Goal: Obtain resource: Download file/media

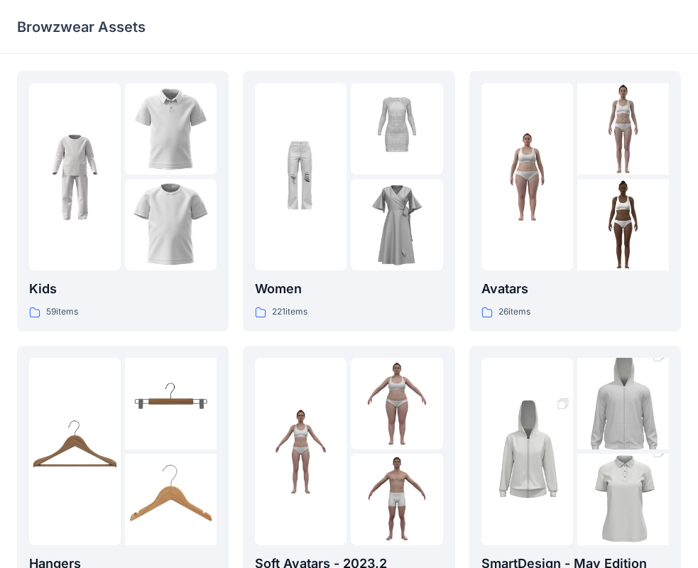
drag, startPoint x: 352, startPoint y: 1, endPoint x: 227, endPoint y: 31, distance: 129.4
click at [227, 31] on div "Browzwear Assets" at bounding box center [349, 27] width 698 height 54
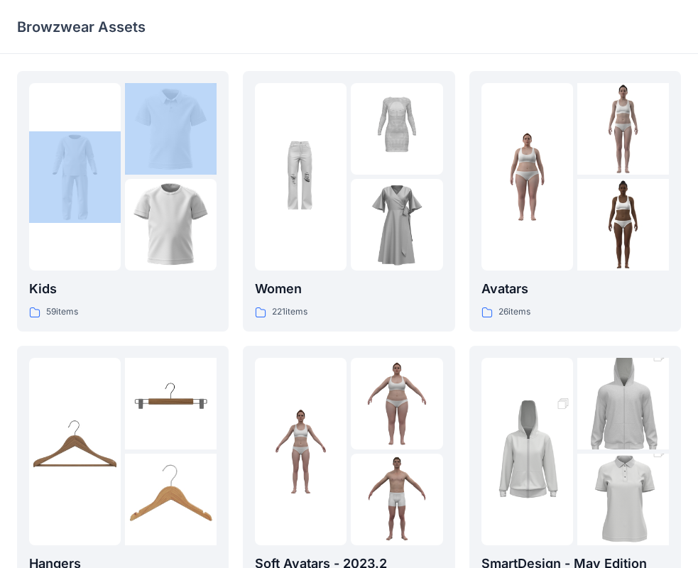
drag, startPoint x: 358, startPoint y: 8, endPoint x: 165, endPoint y: 40, distance: 195.2
click at [146, 58] on div "Browzwear Assets Kids 59 items Hangers 6 items Meshcapade Animated Avatars 8 it…" at bounding box center [349, 460] width 698 height 921
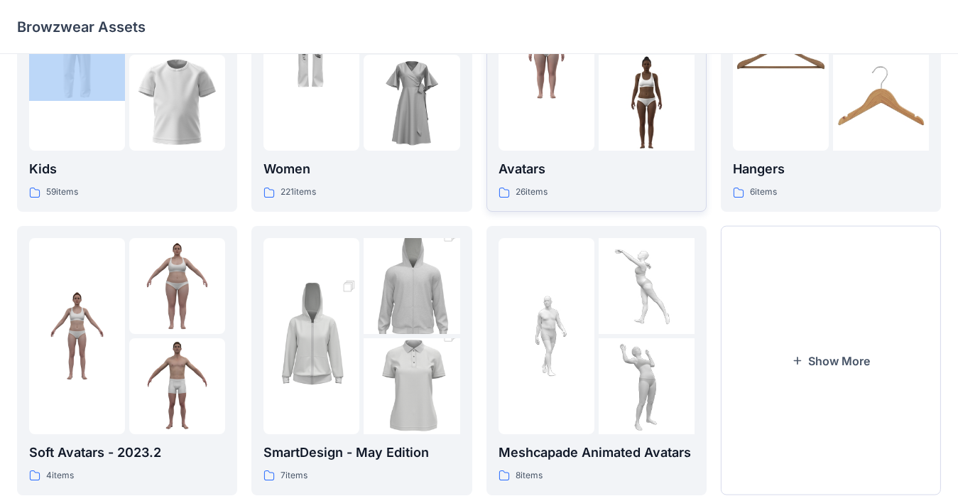
scroll to position [163, 0]
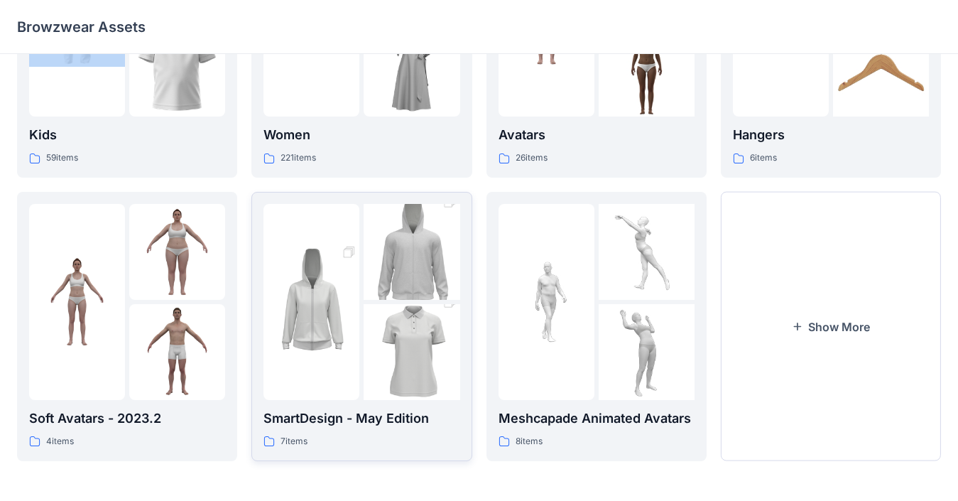
click at [307, 307] on img at bounding box center [312, 302] width 96 height 144
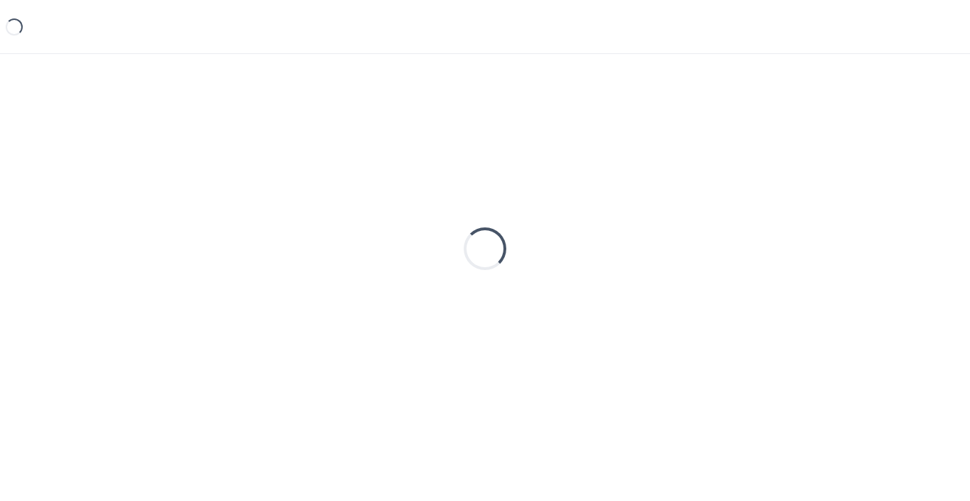
click at [307, 307] on div "Loading..." at bounding box center [485, 248] width 936 height 355
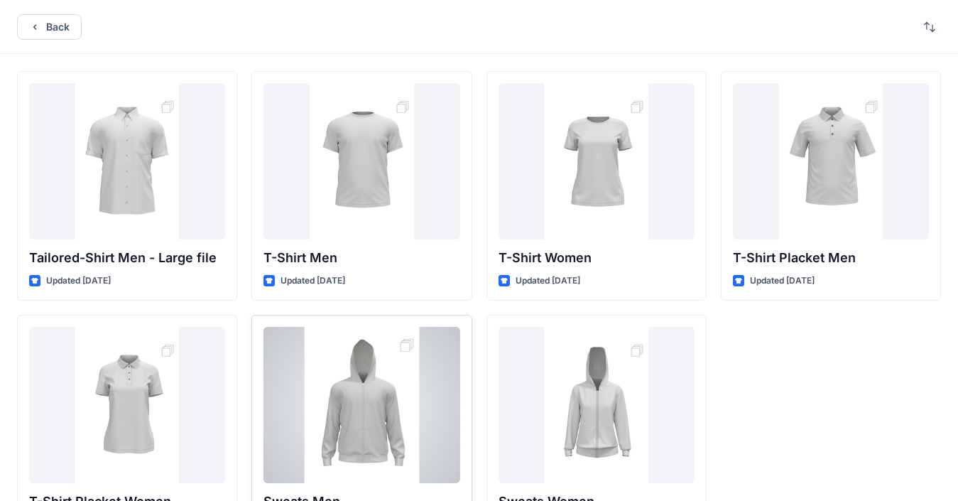
click at [380, 379] on div at bounding box center [362, 405] width 196 height 156
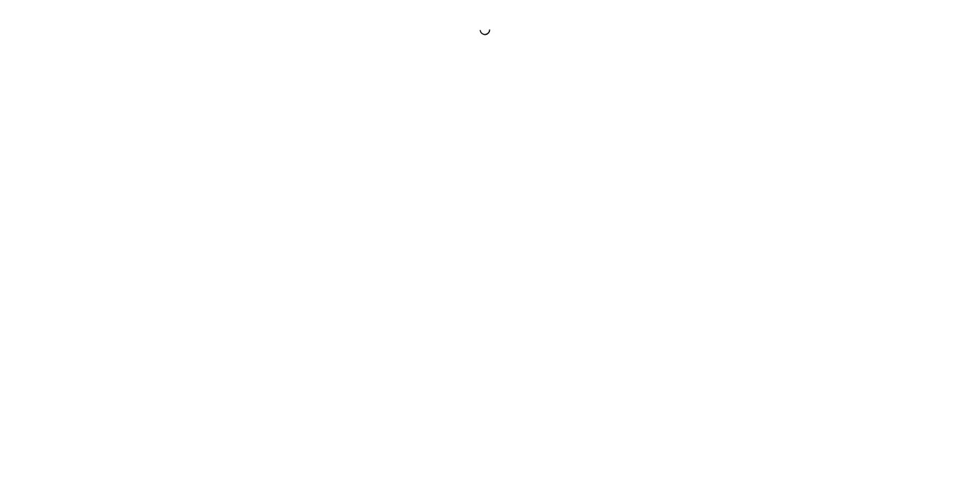
click at [379, 379] on div at bounding box center [485, 250] width 970 height 501
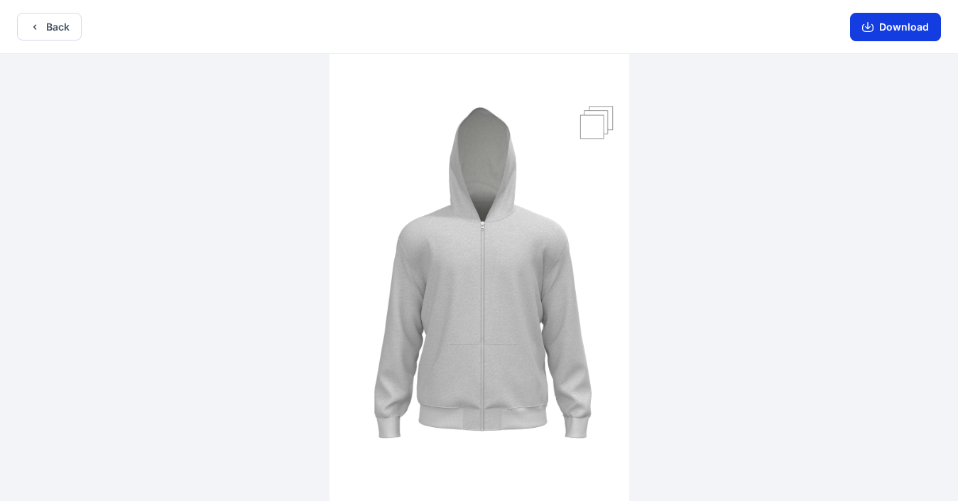
click at [710, 28] on icon "button" at bounding box center [867, 26] width 11 height 11
drag, startPoint x: 874, startPoint y: 14, endPoint x: 876, endPoint y: 21, distance: 7.2
click at [710, 18] on div "Download" at bounding box center [895, 26] width 125 height 53
click at [710, 31] on icon "button" at bounding box center [867, 28] width 11 height 8
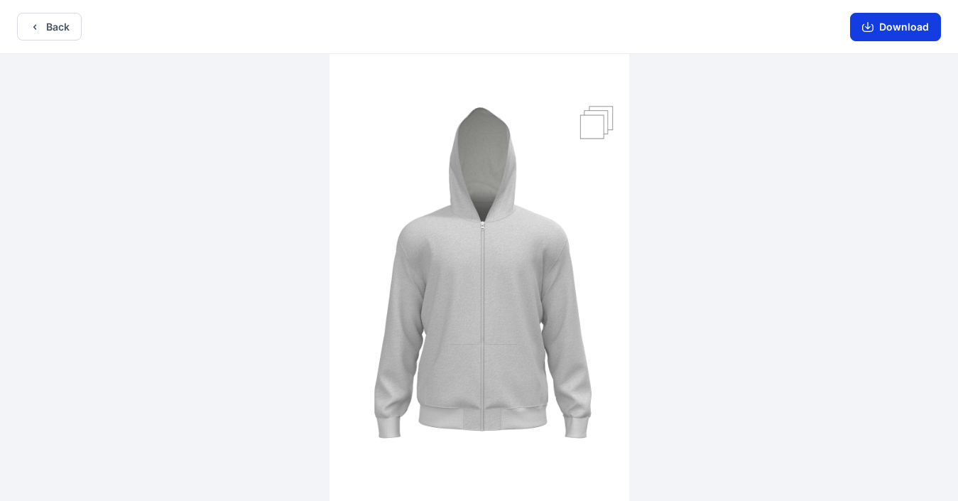
click at [710, 31] on icon "button" at bounding box center [867, 28] width 11 height 8
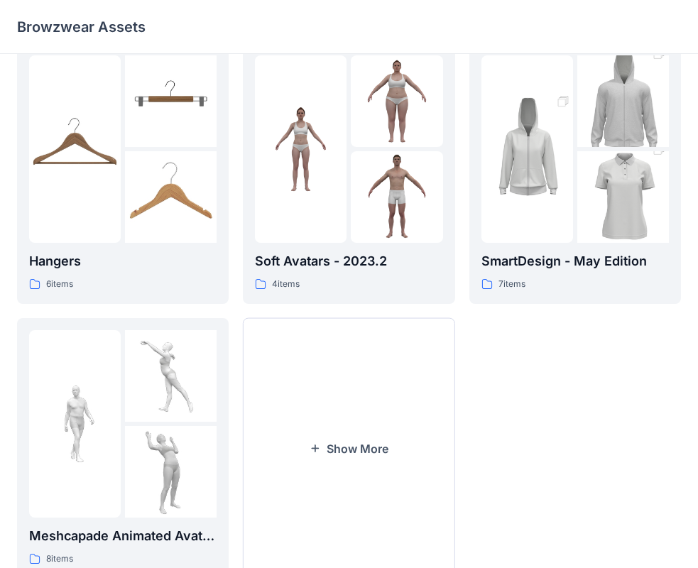
scroll to position [353, 0]
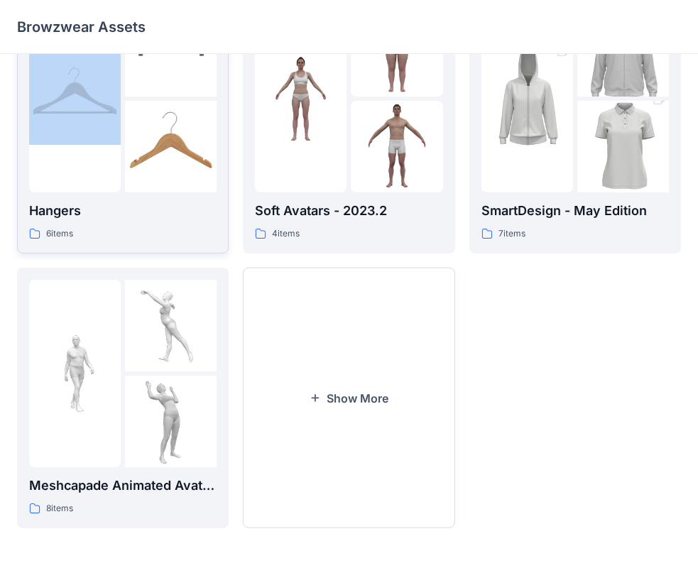
click at [16, 120] on div "Browzwear Assets Kids 59 items Hangers 6 items Meshcapade Animated Avatars 8 it…" at bounding box center [349, 107] width 698 height 921
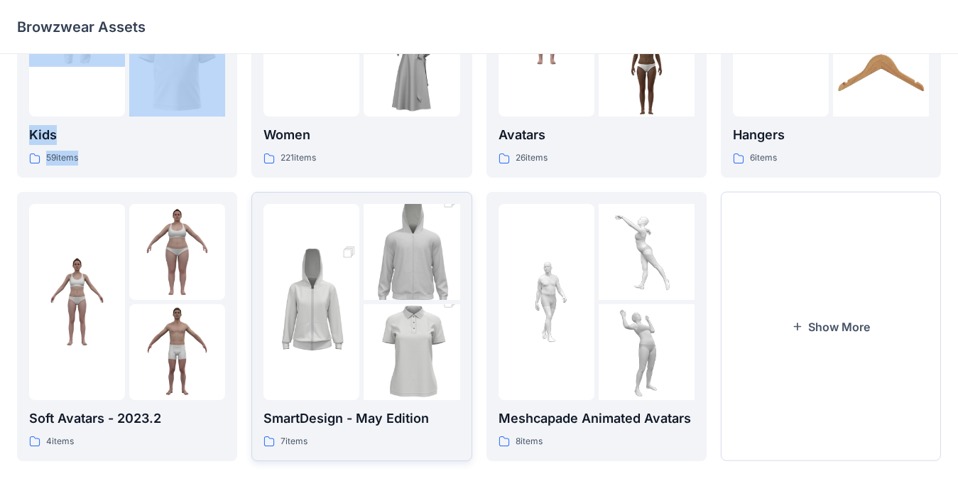
scroll to position [0, 0]
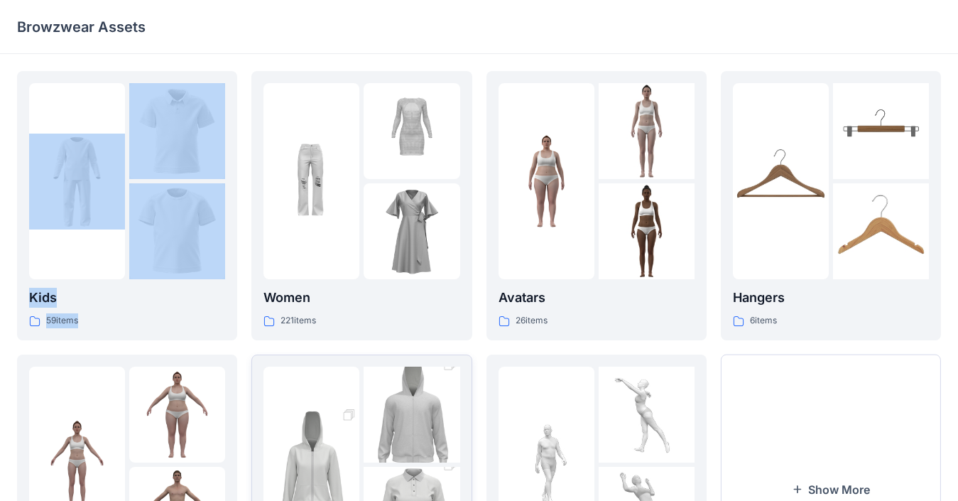
click at [418, 403] on img at bounding box center [412, 414] width 96 height 144
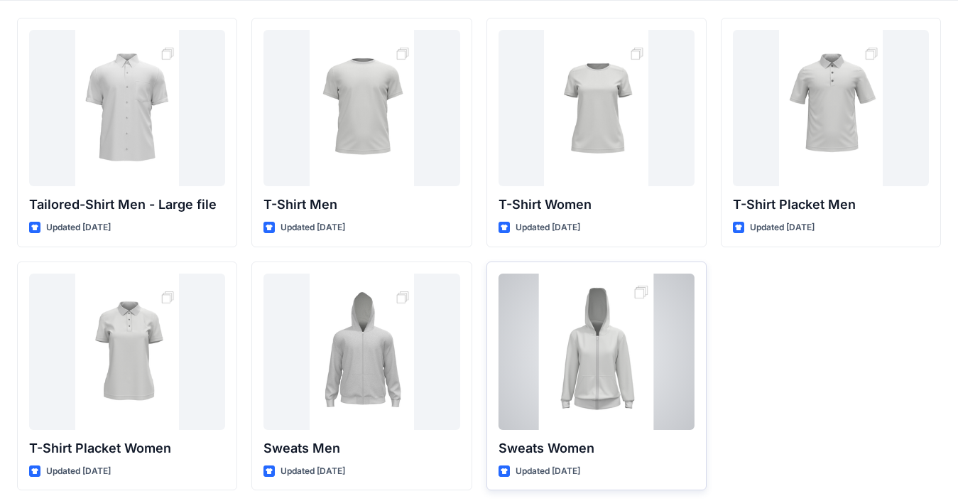
scroll to position [60, 0]
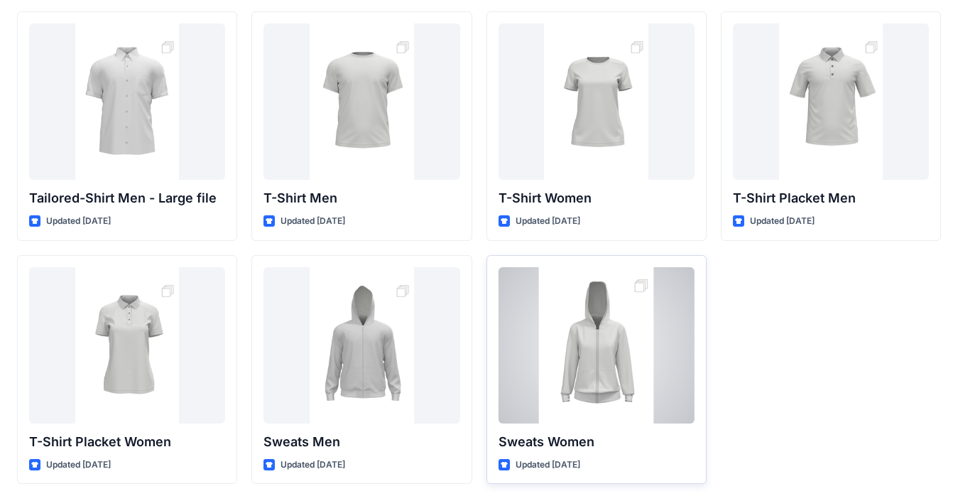
click at [598, 347] on div at bounding box center [597, 345] width 196 height 156
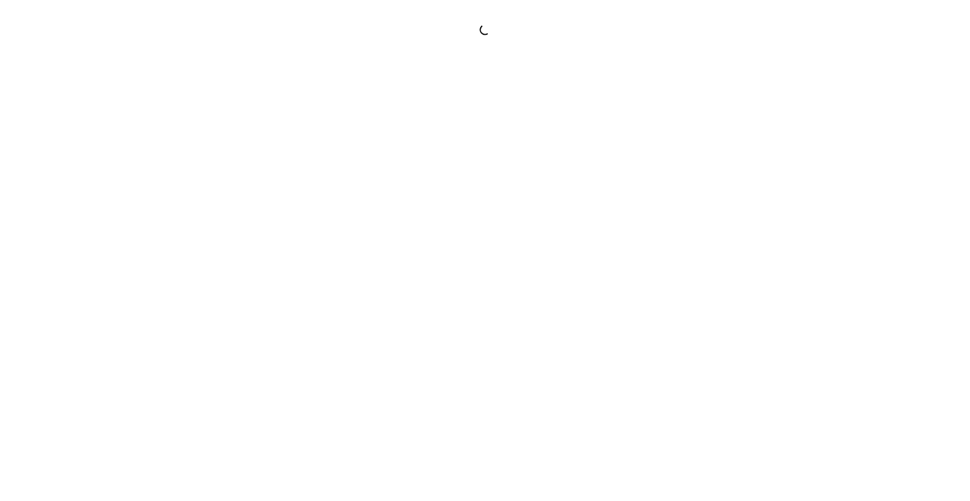
click at [598, 347] on div at bounding box center [485, 250] width 970 height 501
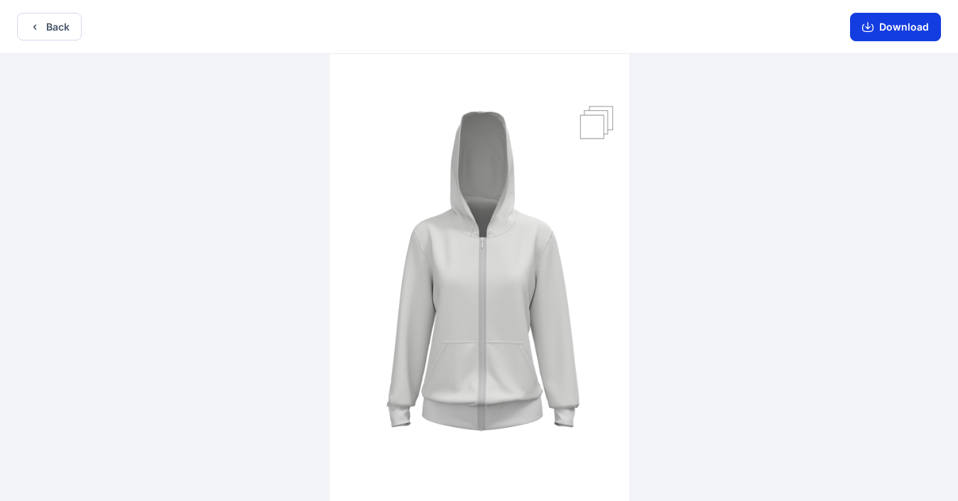
click at [710, 25] on icon "button" at bounding box center [867, 26] width 11 height 11
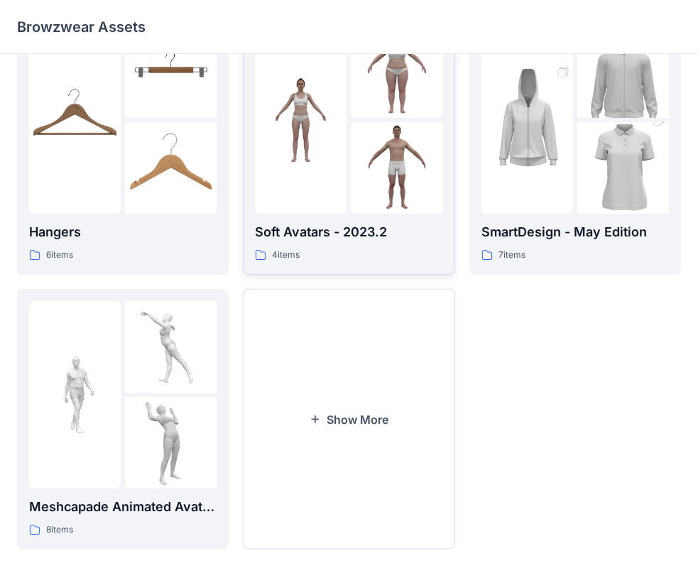
scroll to position [353, 0]
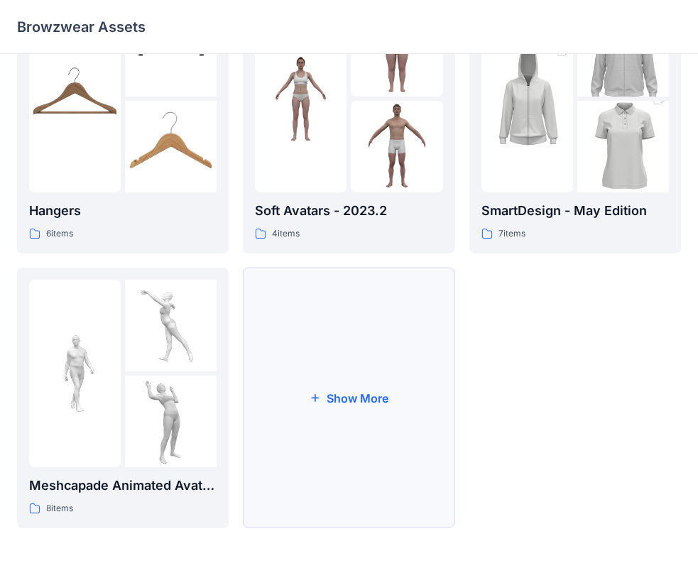
click at [317, 396] on icon "button" at bounding box center [315, 397] width 11 height 11
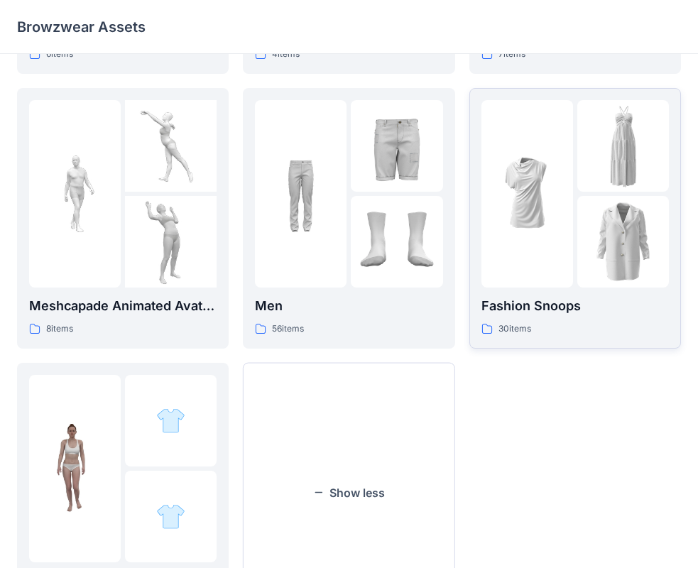
scroll to position [627, 0]
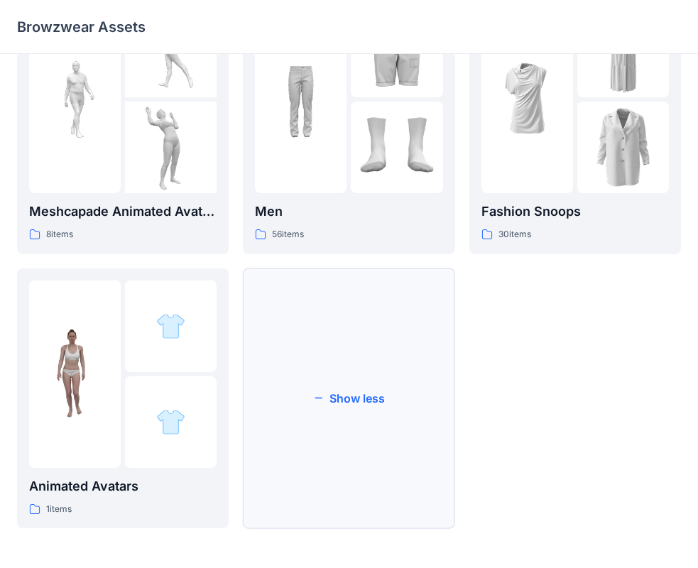
click at [370, 400] on button "Show less" at bounding box center [349, 398] width 212 height 261
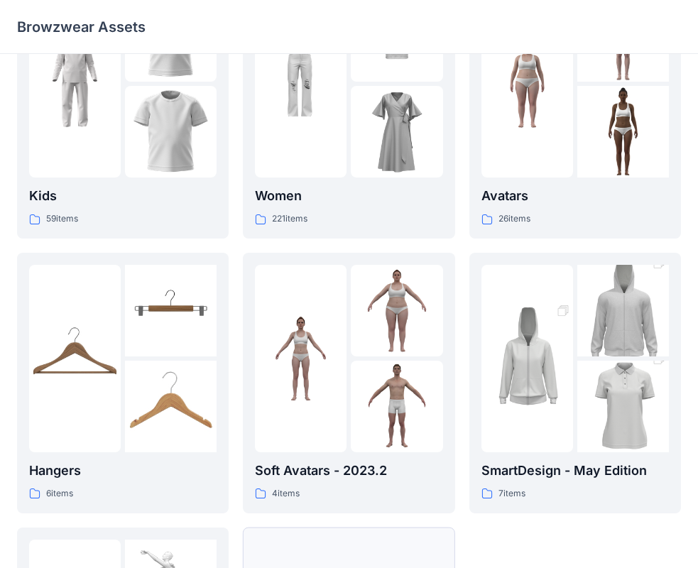
scroll to position [353, 0]
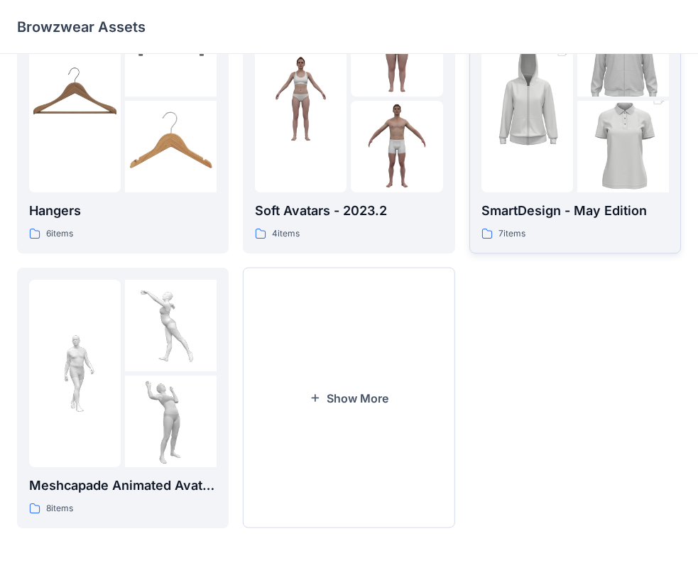
click at [489, 232] on icon at bounding box center [487, 233] width 11 height 11
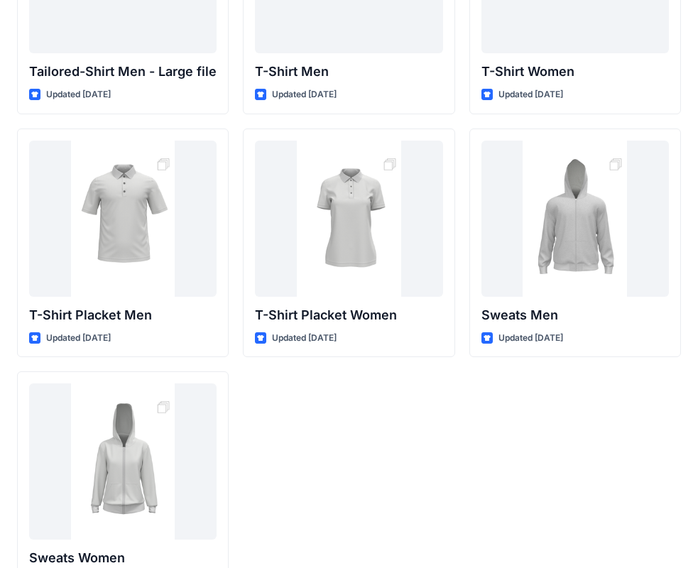
scroll to position [165, 0]
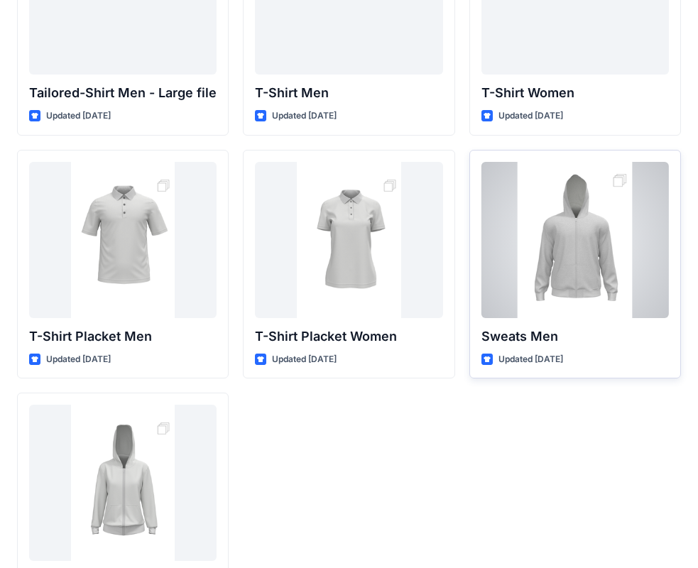
click at [571, 283] on div at bounding box center [576, 240] width 188 height 156
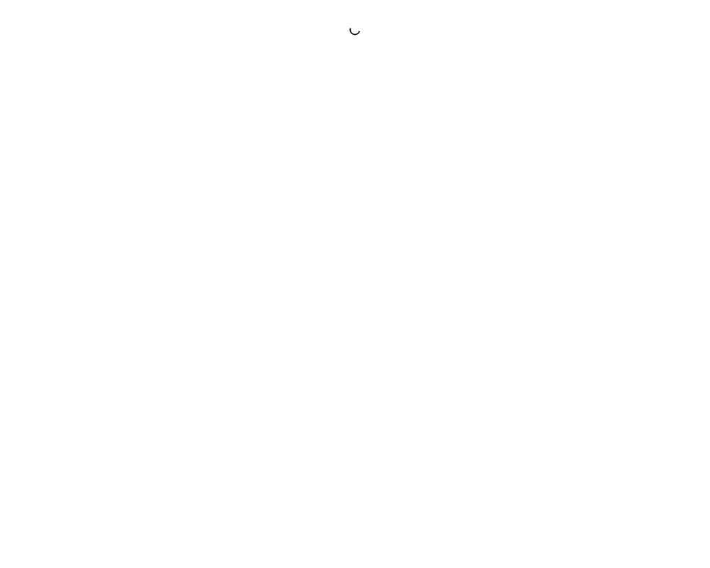
click at [571, 283] on div at bounding box center [355, 284] width 710 height 568
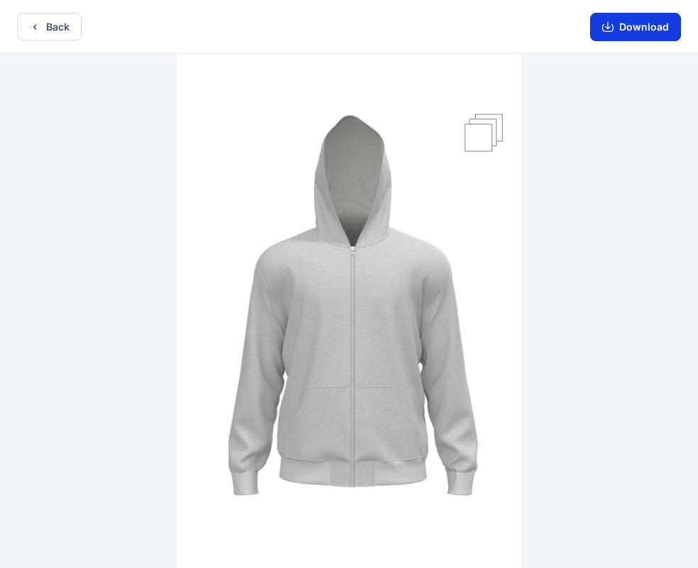
click at [632, 28] on button "Download" at bounding box center [635, 27] width 91 height 28
click at [622, 19] on button "Download" at bounding box center [635, 27] width 91 height 28
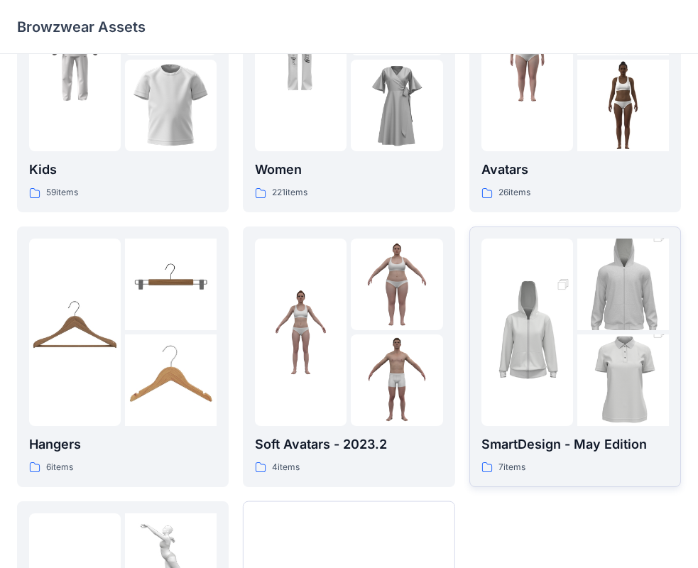
scroll to position [142, 0]
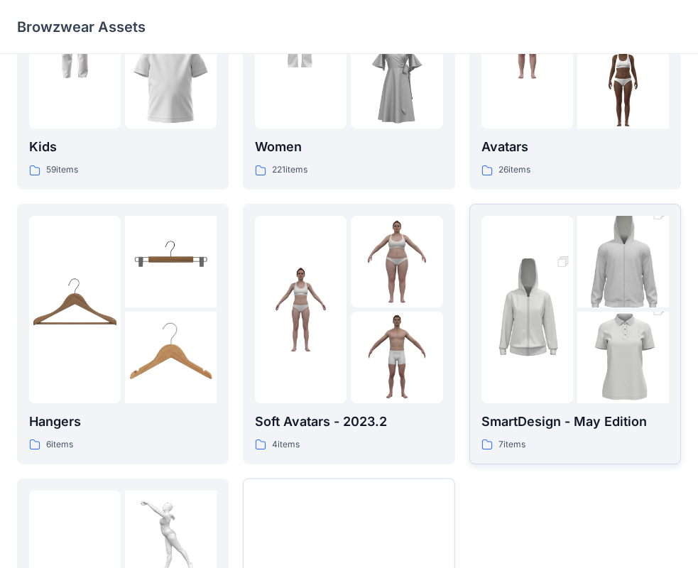
click at [533, 338] on img at bounding box center [528, 310] width 92 height 138
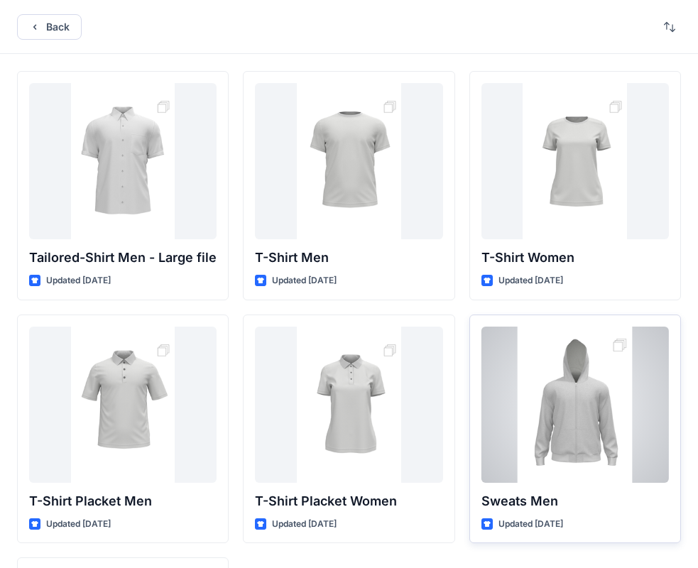
click at [541, 356] on div at bounding box center [576, 405] width 188 height 156
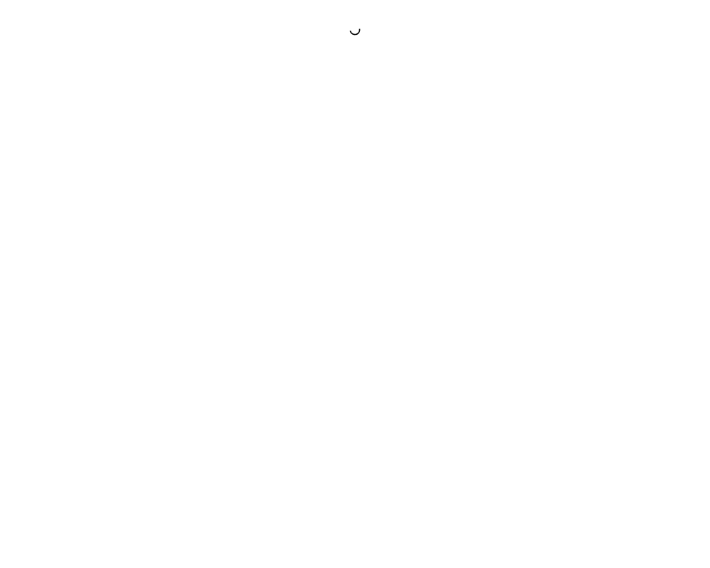
click at [541, 356] on div at bounding box center [355, 284] width 710 height 568
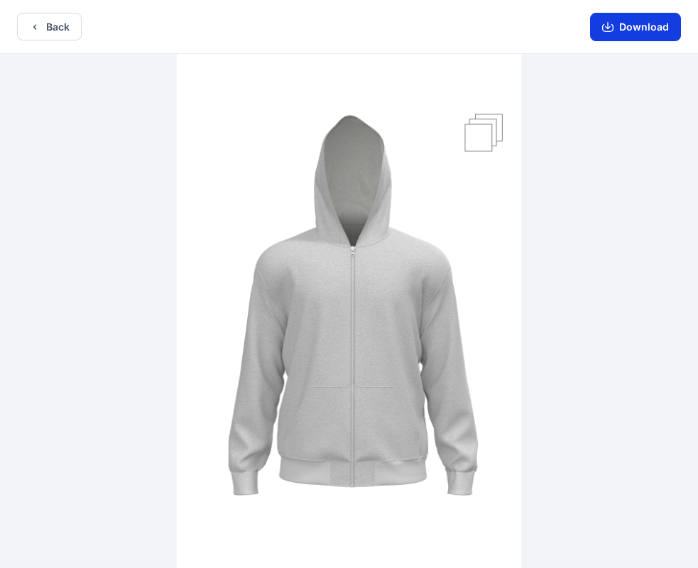
click at [605, 23] on icon "button" at bounding box center [607, 26] width 11 height 11
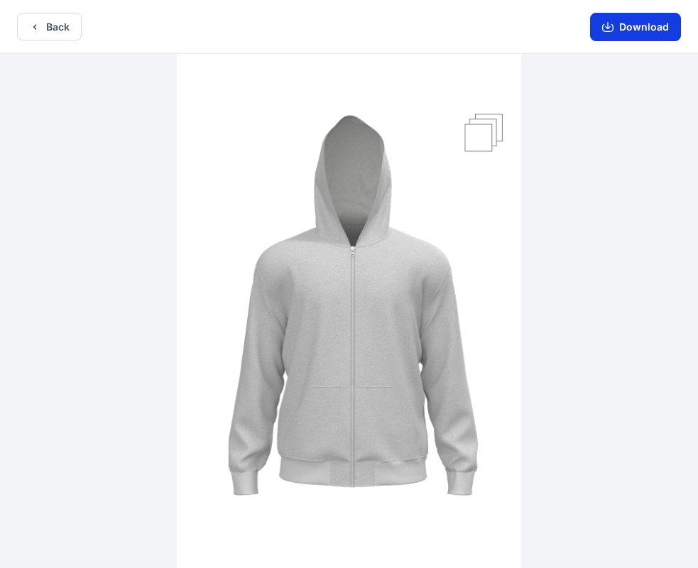
click at [605, 22] on icon "button" at bounding box center [607, 26] width 11 height 11
click at [626, 21] on button "Download" at bounding box center [635, 27] width 91 height 28
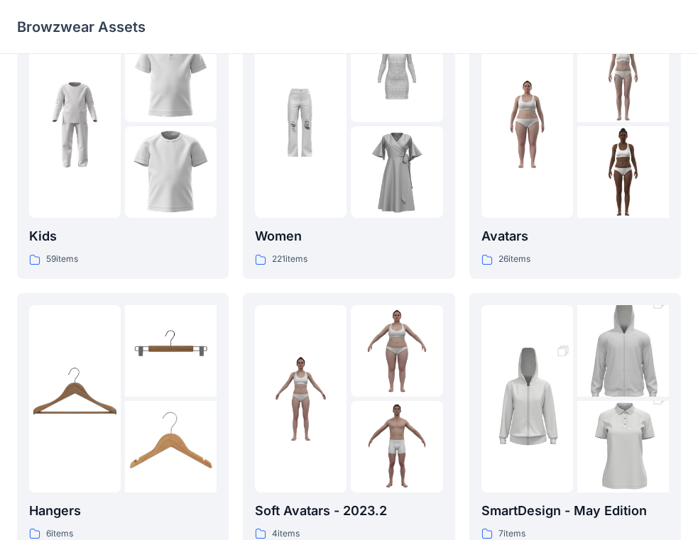
scroll to position [381, 0]
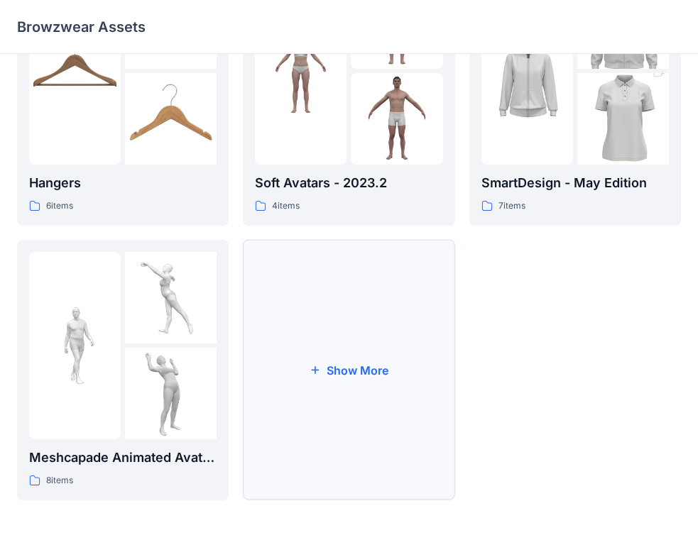
click at [315, 370] on icon "button" at bounding box center [316, 370] width 8 height 8
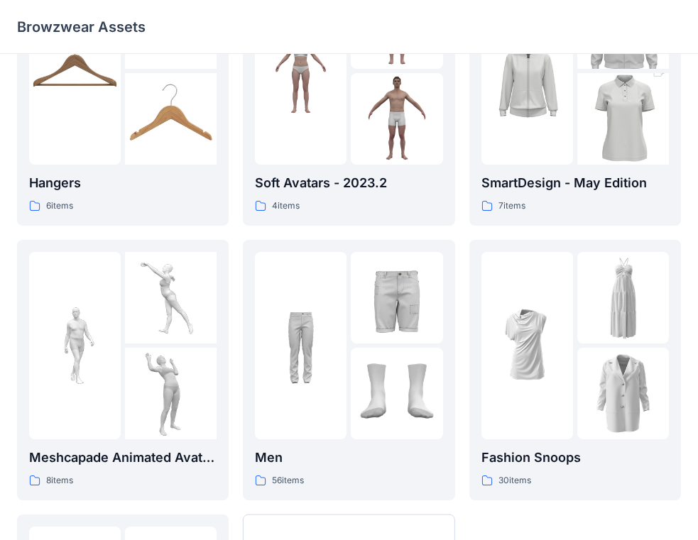
scroll to position [655, 0]
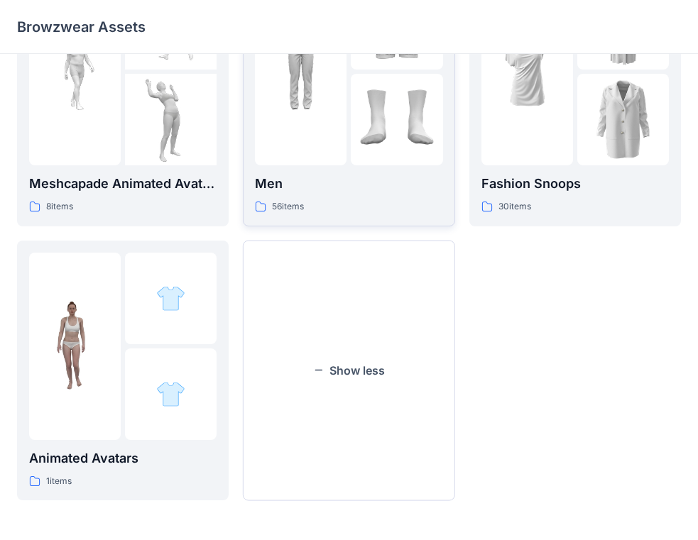
click at [268, 185] on p "Men" at bounding box center [349, 184] width 188 height 20
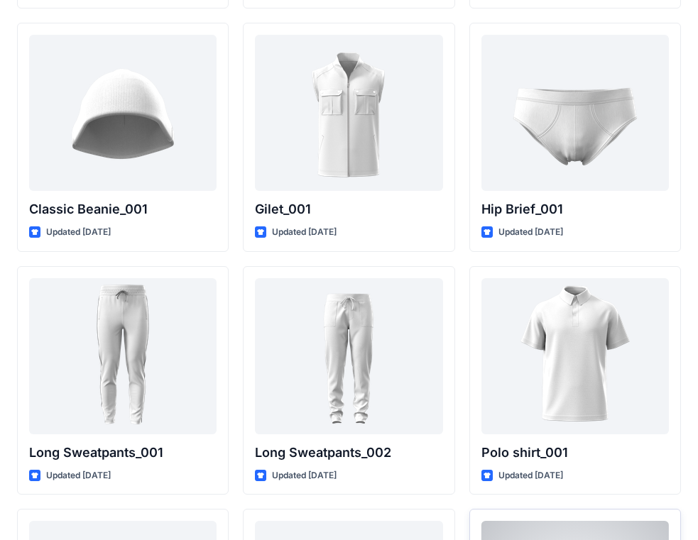
scroll to position [3125, 0]
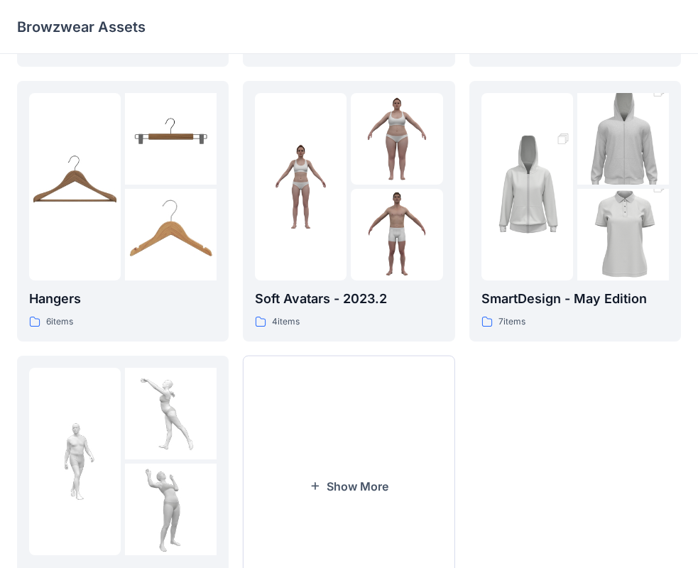
scroll to position [284, 0]
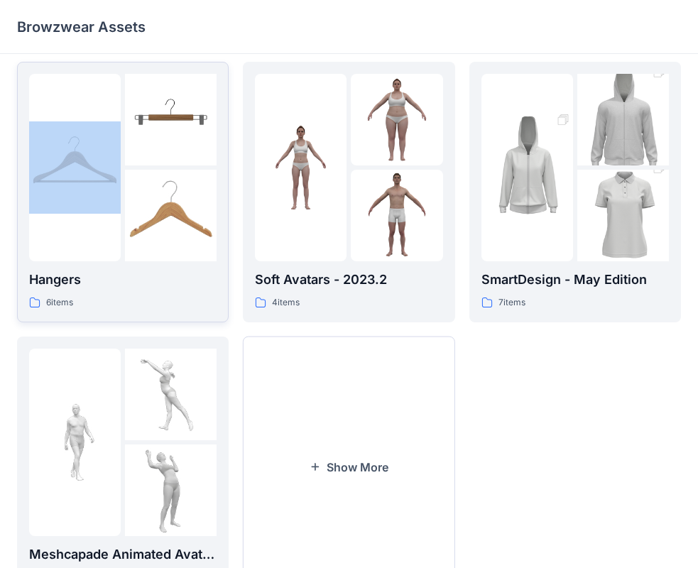
drag, startPoint x: 359, startPoint y: 26, endPoint x: 58, endPoint y: 140, distance: 321.9
click at [0, 142] on html "Browzwear Assets Kids 59 items Hangers 6 items Meshcapade Animated Avatars 8 it…" at bounding box center [349, 176] width 698 height 921
click at [529, 178] on img at bounding box center [528, 168] width 92 height 138
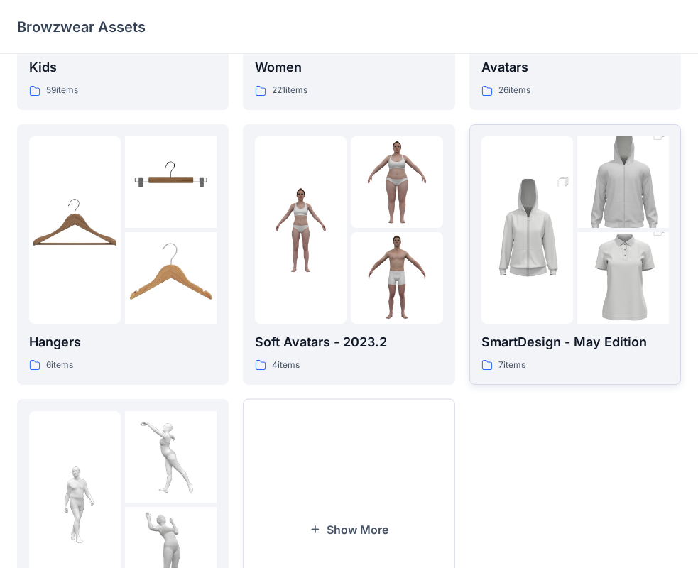
scroll to position [353, 0]
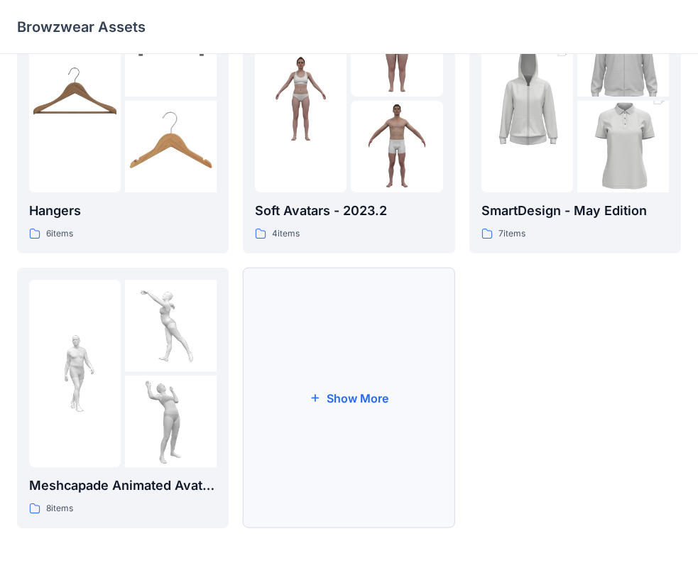
click at [322, 400] on button "Show More" at bounding box center [349, 398] width 212 height 261
click at [322, 400] on div at bounding box center [301, 374] width 92 height 188
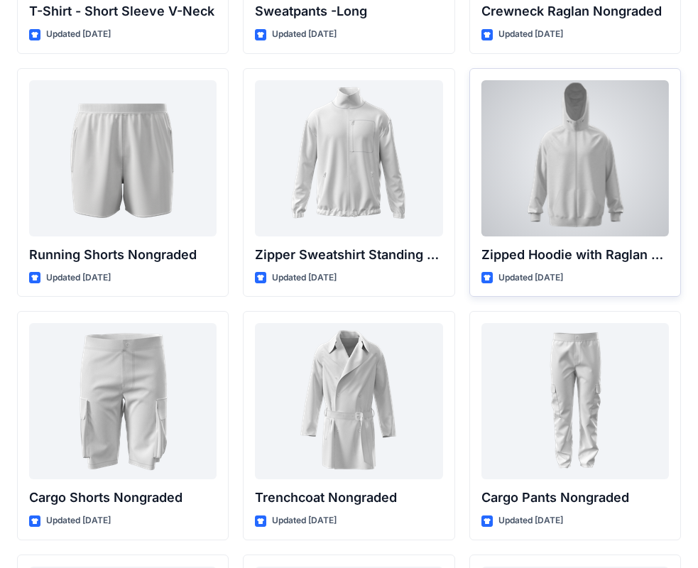
scroll to position [1645, 0]
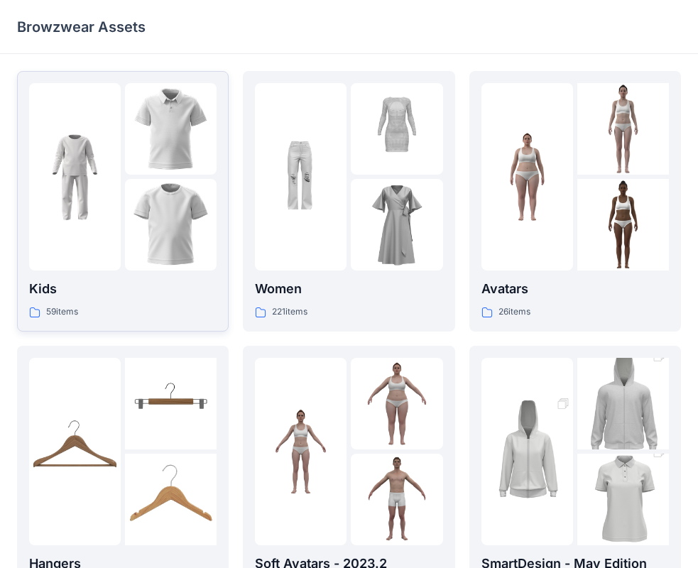
click at [99, 204] on img at bounding box center [75, 177] width 92 height 92
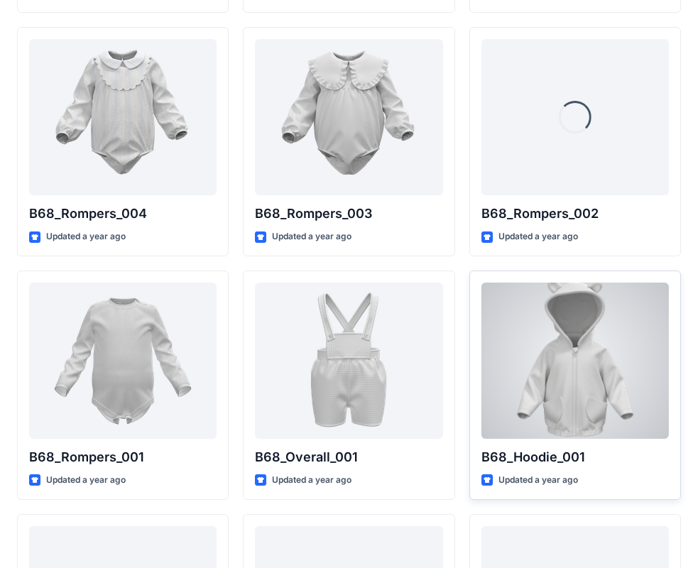
scroll to position [2548, 0]
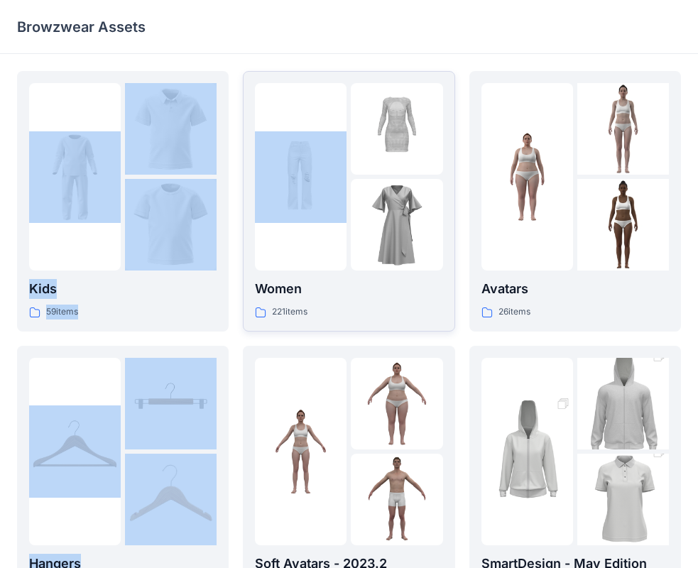
drag, startPoint x: 272, startPoint y: 7, endPoint x: 340, endPoint y: 82, distance: 101.6
click at [340, 84] on div "Browzwear Assets Kids 59 items Hangers 6 items Meshcapade Animated Avatars 8 it…" at bounding box center [349, 460] width 698 height 921
click at [516, 178] on img at bounding box center [528, 177] width 92 height 92
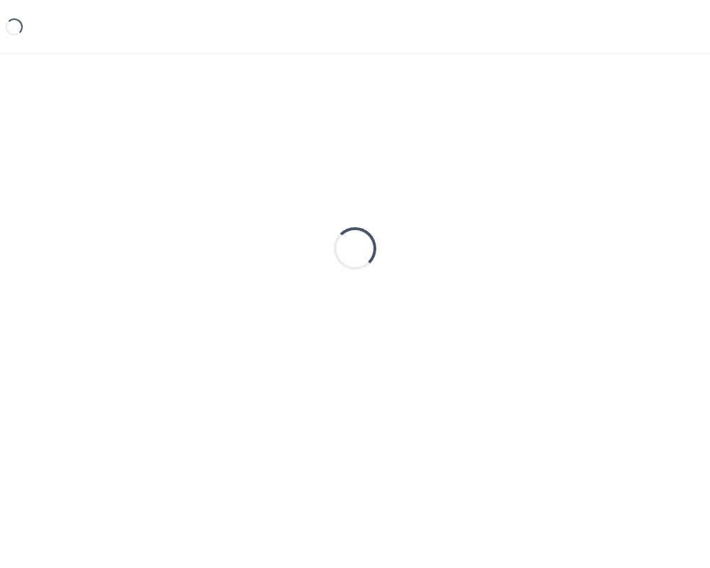
click at [516, 178] on div "Loading..." at bounding box center [355, 248] width 676 height 355
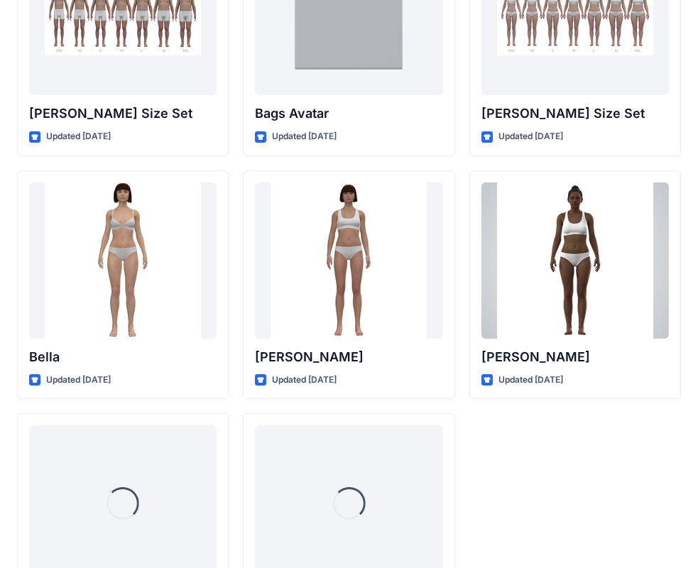
scroll to position [1695, 0]
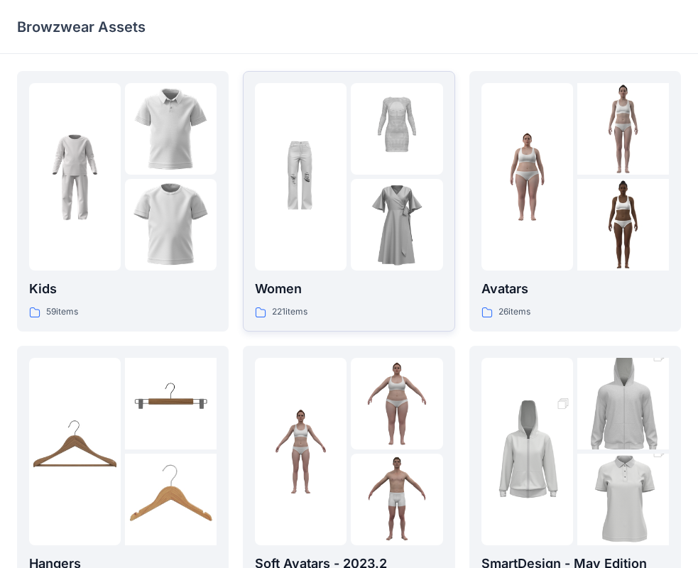
click at [294, 219] on img at bounding box center [301, 177] width 92 height 92
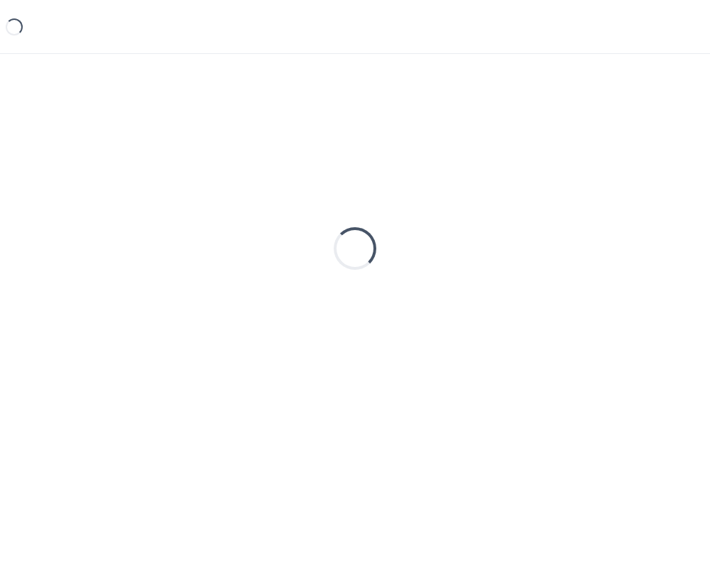
click at [294, 219] on div "Loading..." at bounding box center [355, 248] width 676 height 355
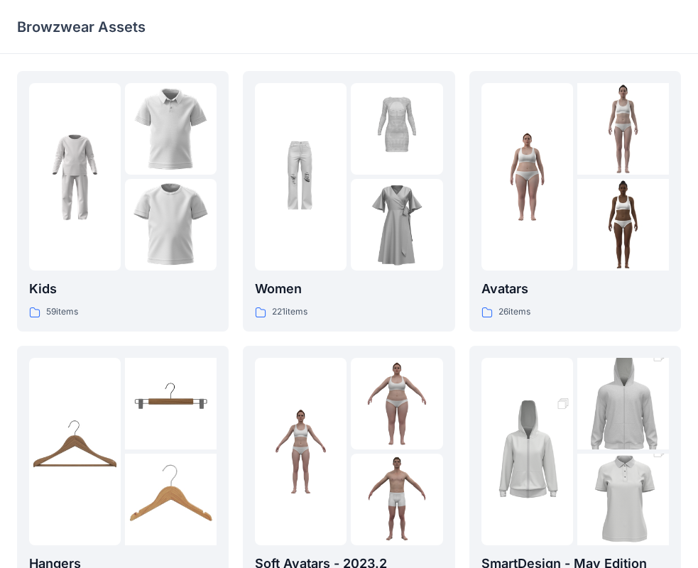
scroll to position [284, 0]
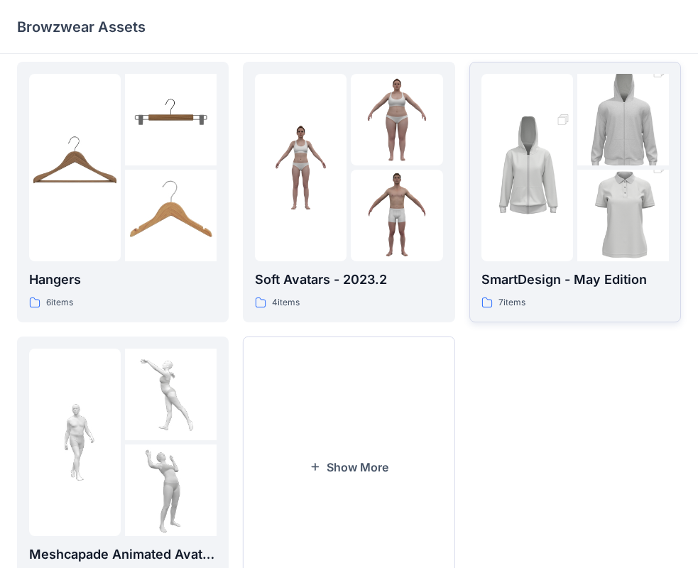
click at [507, 88] on div at bounding box center [528, 168] width 92 height 188
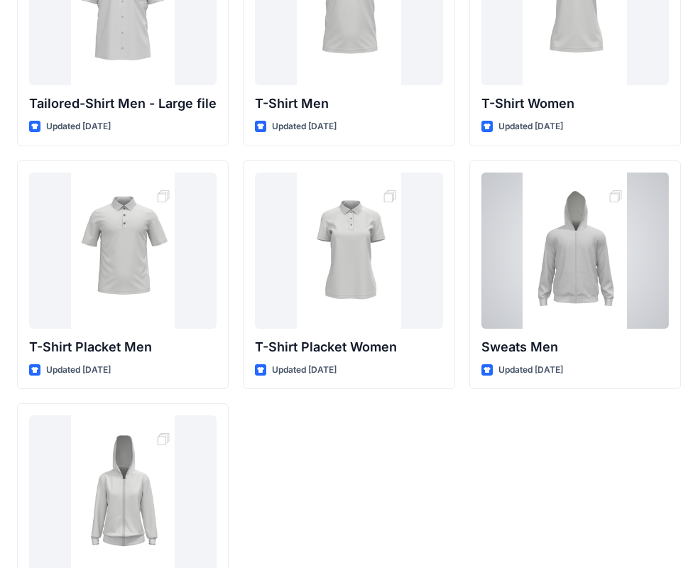
scroll to position [236, 0]
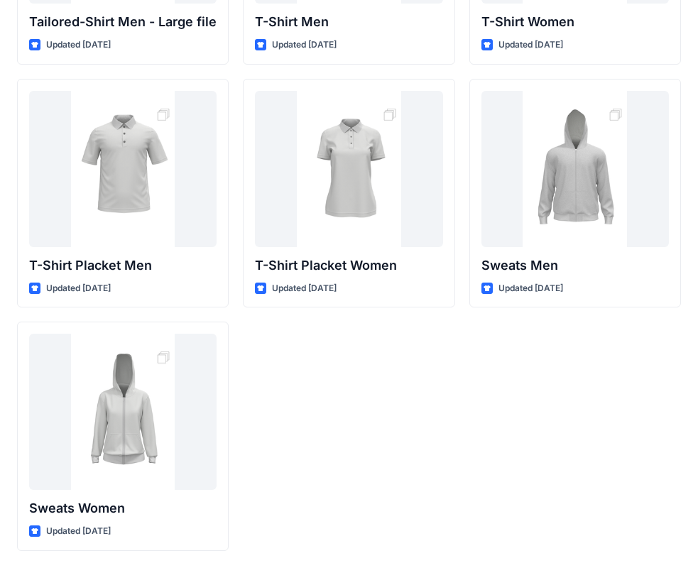
click at [243, 447] on div "T-Shirt Men Updated 2 years ago T-Shirt Placket Women Updated 2 years ago" at bounding box center [349, 193] width 212 height 716
click at [242, 442] on div "Tailored-Shirt Men - Large file Updated 2 years ago T-Shirt Placket Men Updated…" at bounding box center [349, 193] width 664 height 716
click at [243, 440] on div "T-Shirt Men Updated 2 years ago T-Shirt Placket Women Updated 2 years ago" at bounding box center [349, 193] width 212 height 716
click at [243, 439] on div "T-Shirt Men Updated 2 years ago T-Shirt Placket Women Updated 2 years ago" at bounding box center [349, 193] width 212 height 716
click at [244, 438] on div "T-Shirt Men Updated 2 years ago T-Shirt Placket Women Updated 2 years ago" at bounding box center [349, 193] width 212 height 716
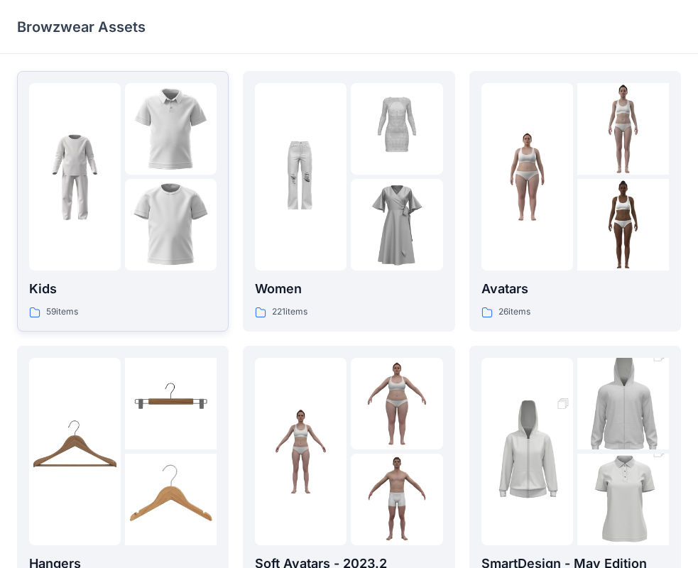
click at [90, 242] on div at bounding box center [75, 177] width 92 height 188
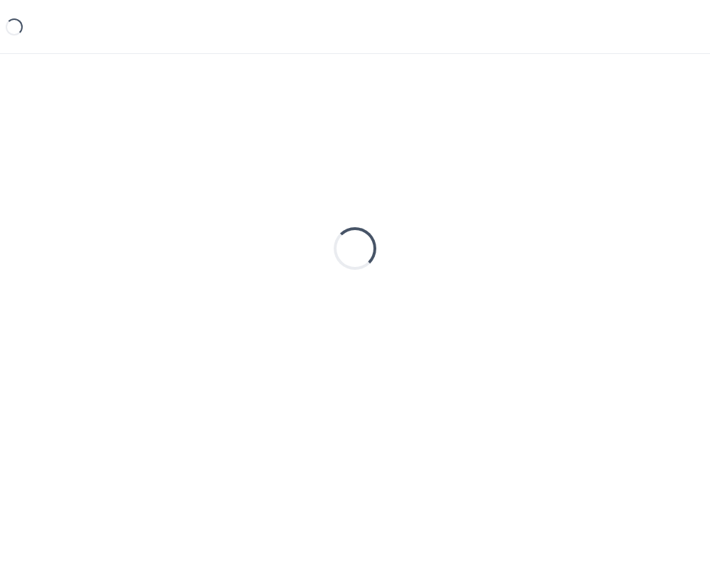
click at [90, 242] on div "Loading..." at bounding box center [355, 248] width 676 height 355
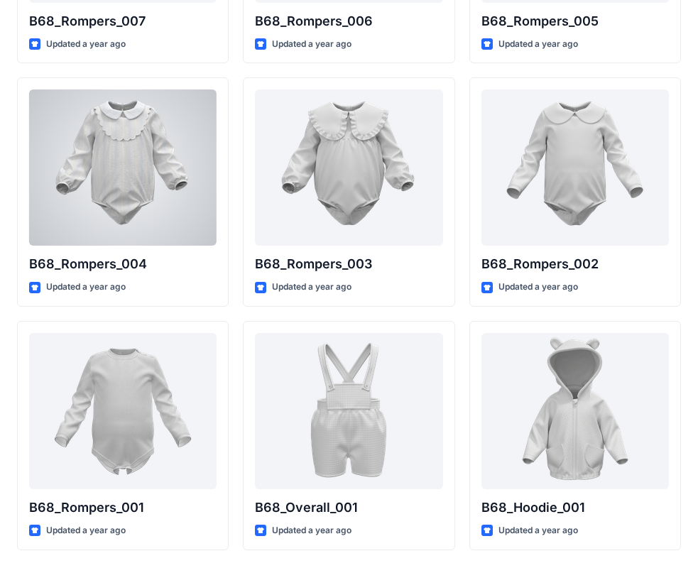
scroll to position [2477, 0]
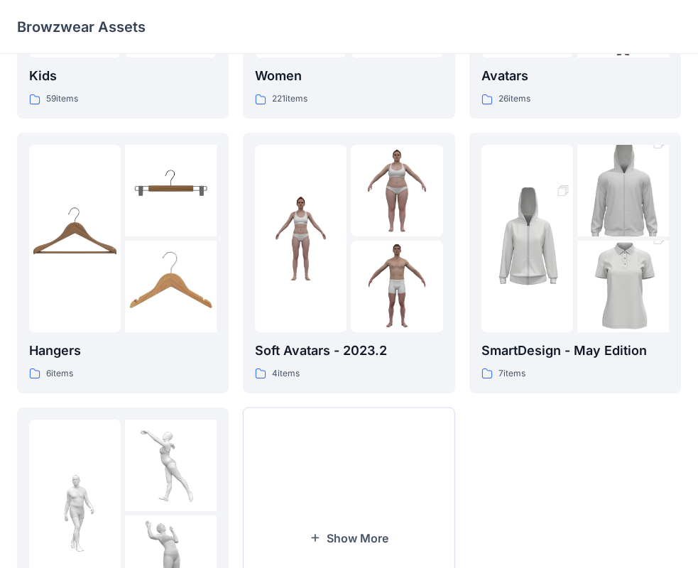
scroll to position [353, 0]
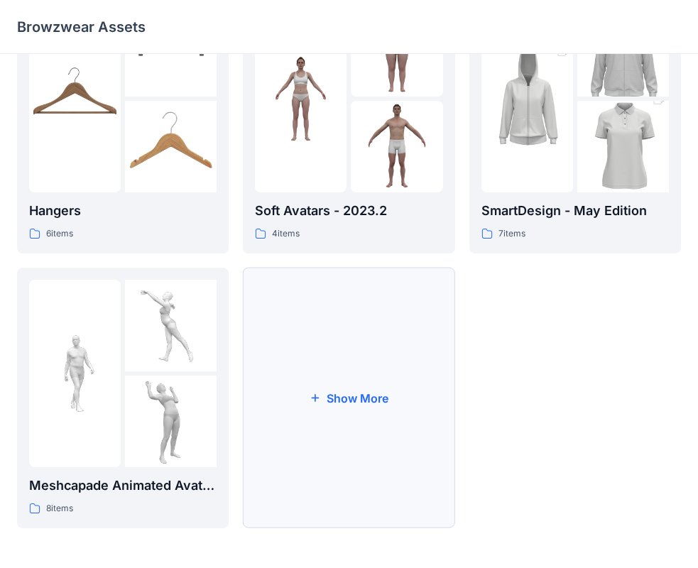
click at [313, 402] on icon "button" at bounding box center [315, 397] width 11 height 11
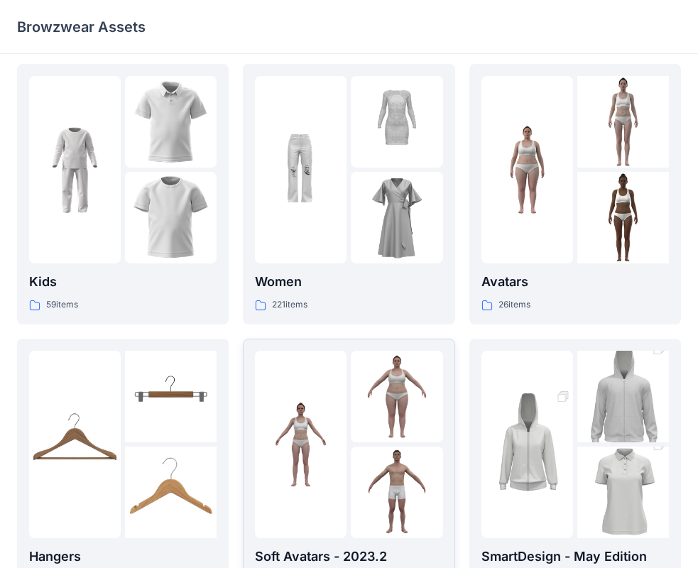
scroll to position [0, 0]
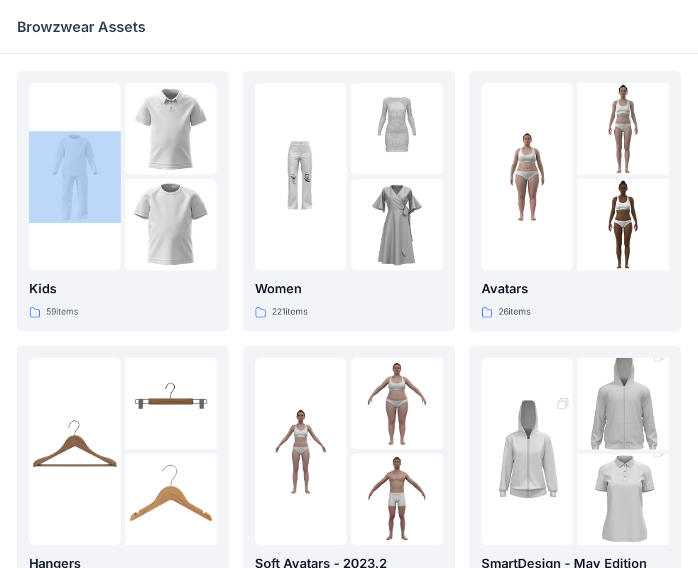
drag, startPoint x: 276, startPoint y: 4, endPoint x: 153, endPoint y: 42, distance: 128.5
click at [0, 80] on html "Browzwear Assets Kids 59 items Hangers 6 items Meshcapade Animated Avatars 8 it…" at bounding box center [349, 460] width 698 height 921
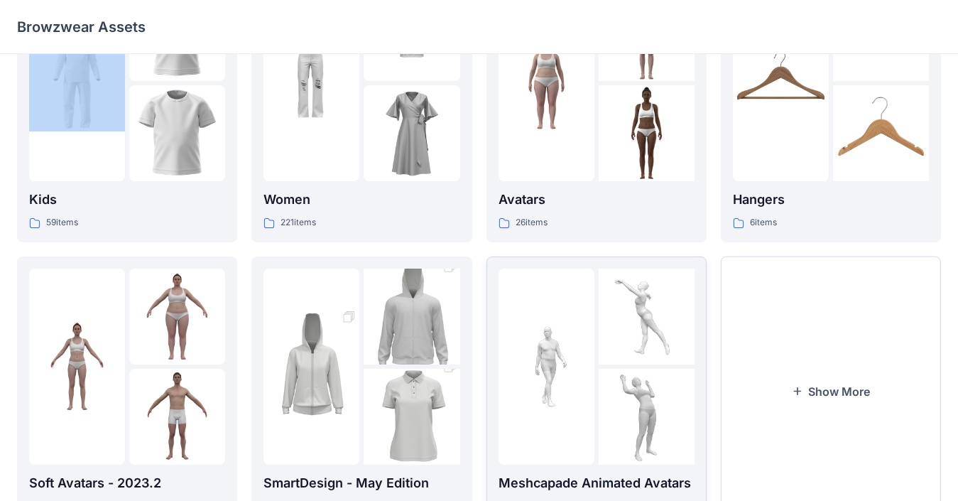
scroll to position [163, 0]
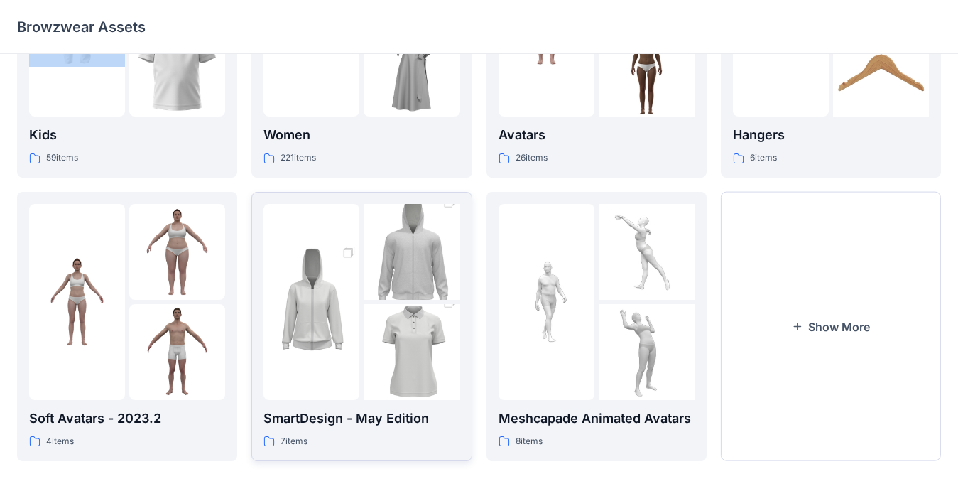
click at [335, 228] on div at bounding box center [312, 302] width 96 height 196
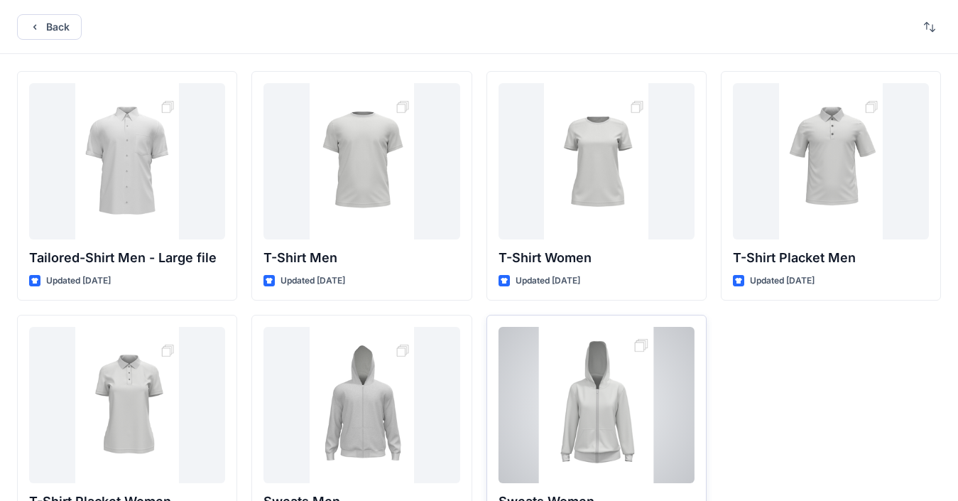
click at [579, 426] on div at bounding box center [597, 405] width 196 height 156
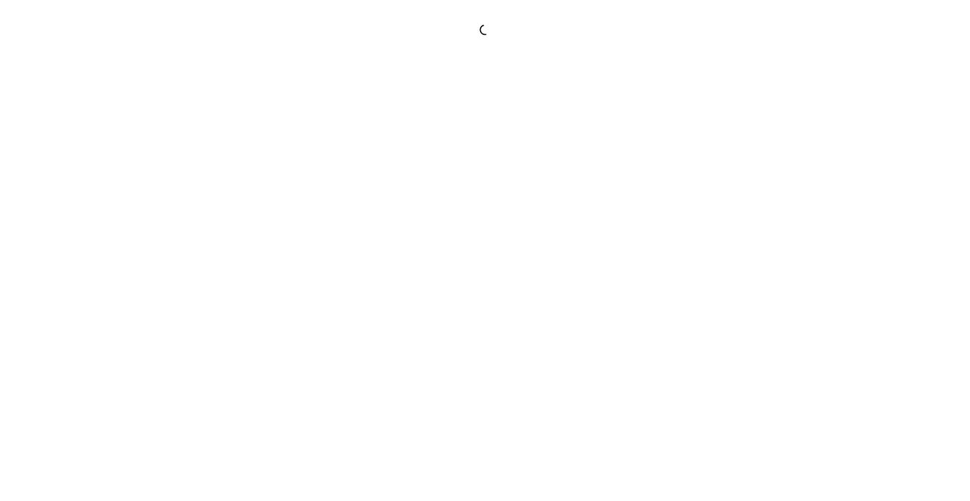
click at [579, 426] on div at bounding box center [485, 250] width 970 height 501
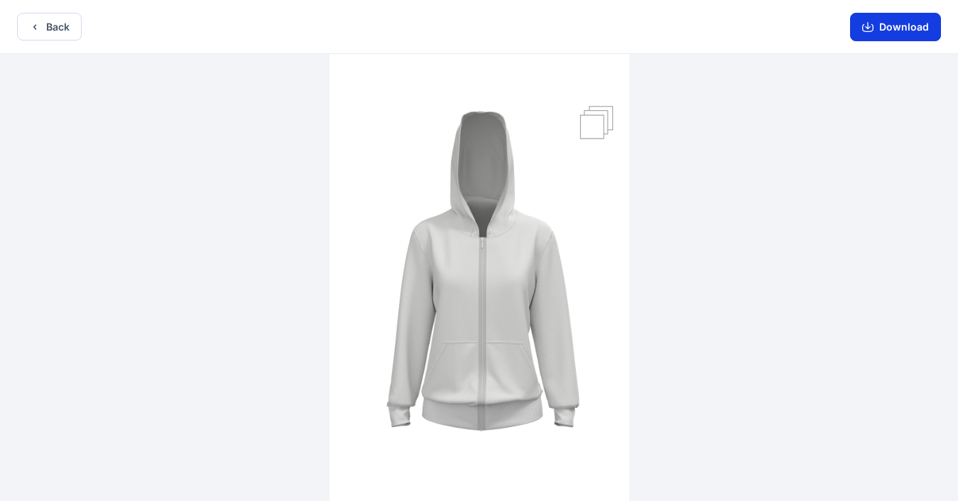
click at [710, 23] on icon "button" at bounding box center [867, 26] width 11 height 11
click at [495, 313] on img at bounding box center [480, 279] width 300 height 450
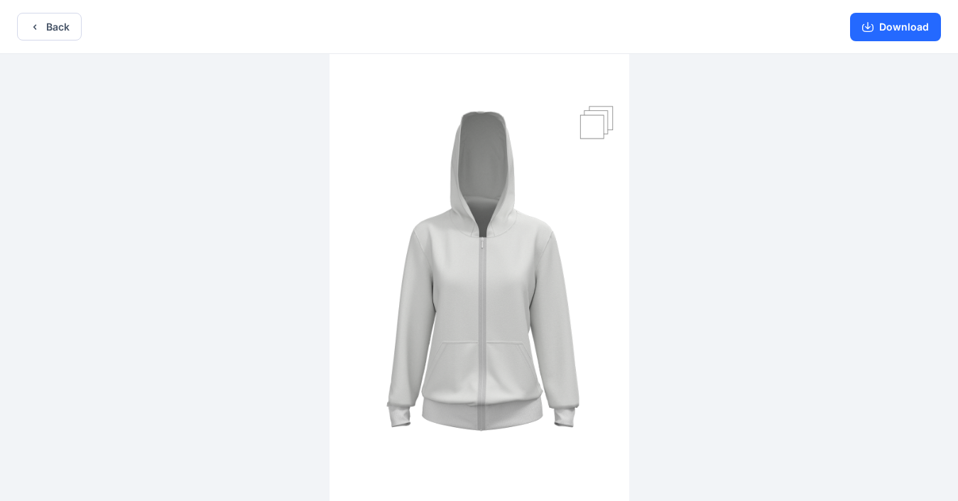
click at [495, 313] on img at bounding box center [480, 279] width 300 height 450
click at [710, 27] on icon "button" at bounding box center [867, 26] width 11 height 11
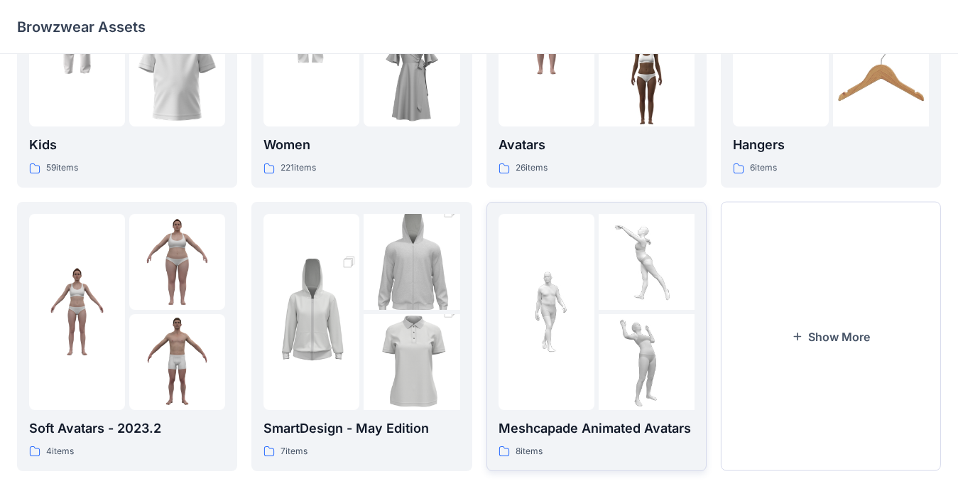
scroll to position [163, 0]
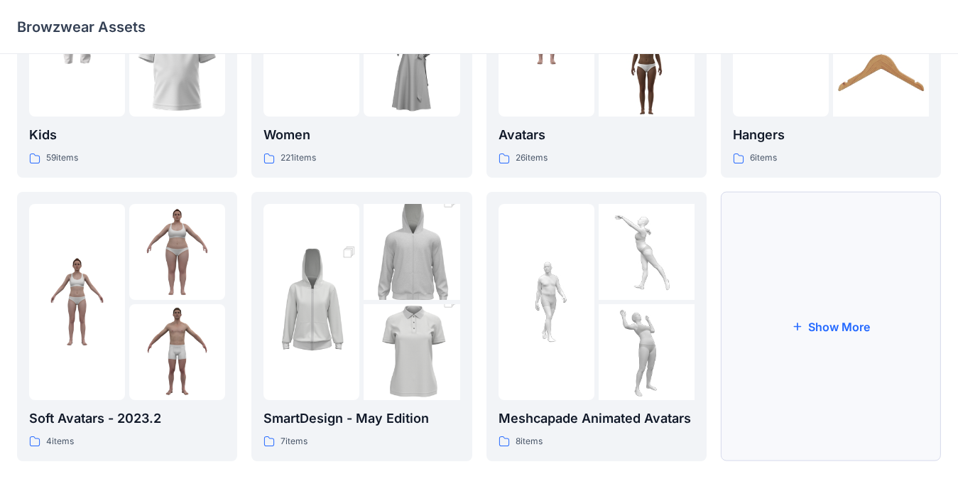
click at [710, 330] on icon "button" at bounding box center [796, 325] width 11 height 11
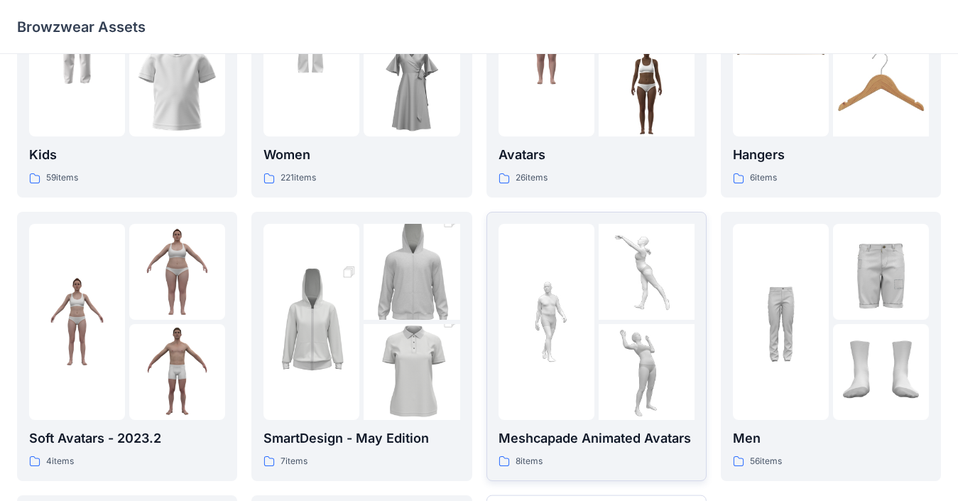
scroll to position [90, 0]
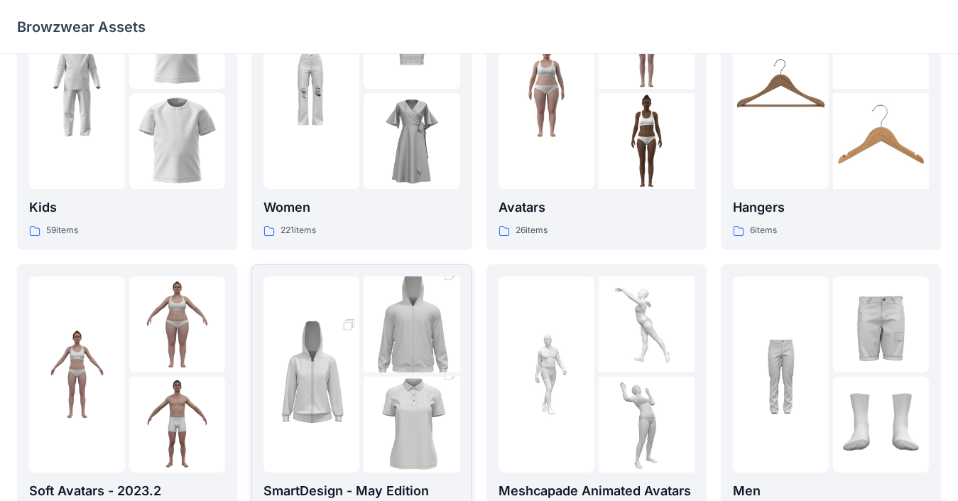
click at [305, 361] on img at bounding box center [312, 375] width 96 height 144
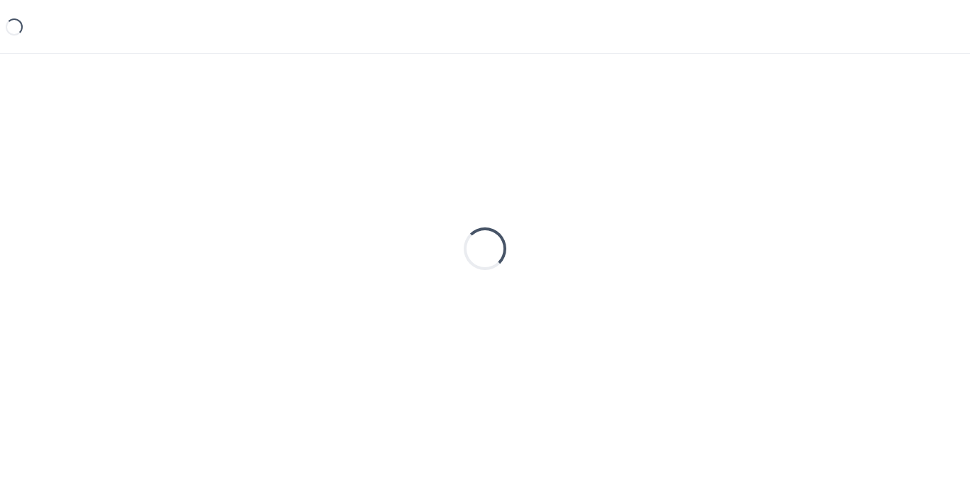
click at [305, 361] on div "Loading..." at bounding box center [485, 248] width 936 height 355
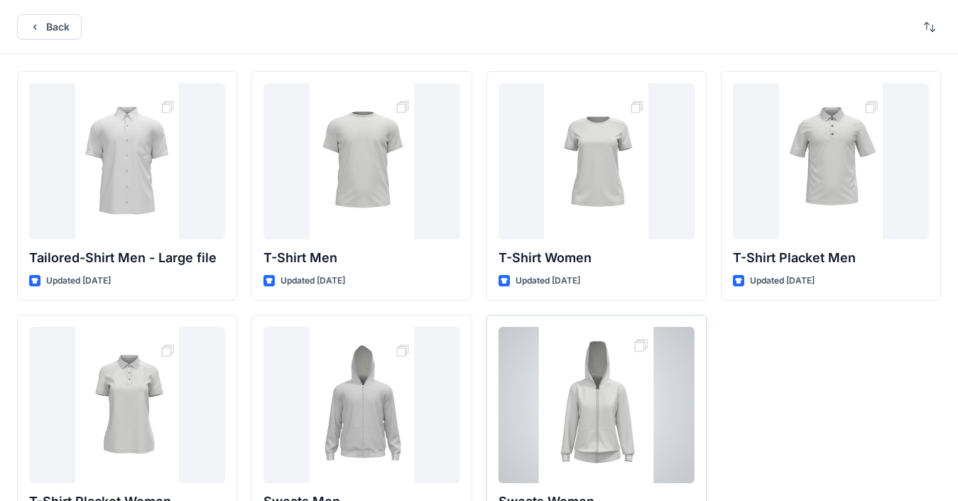
scroll to position [60, 0]
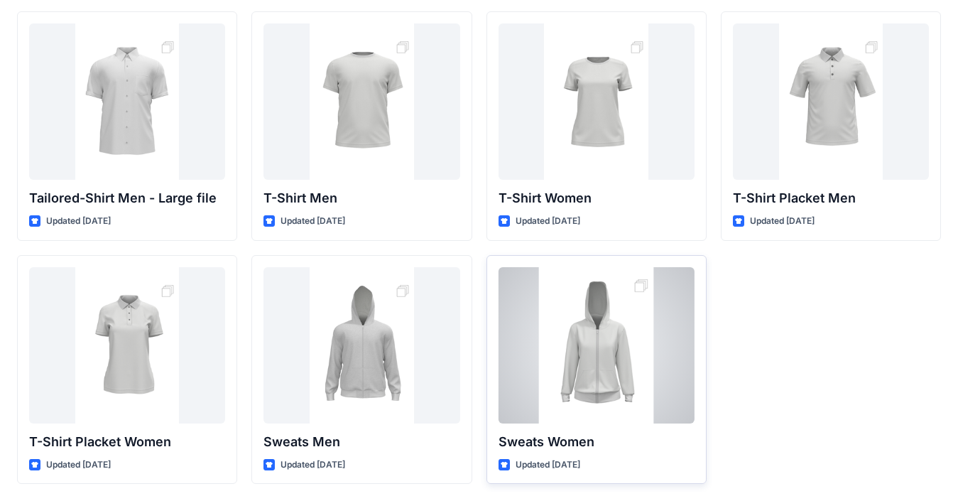
click at [504, 466] on icon at bounding box center [504, 465] width 7 height 6
drag, startPoint x: 509, startPoint y: 457, endPoint x: 516, endPoint y: 446, distance: 13.4
click at [583, 374] on div at bounding box center [597, 345] width 196 height 156
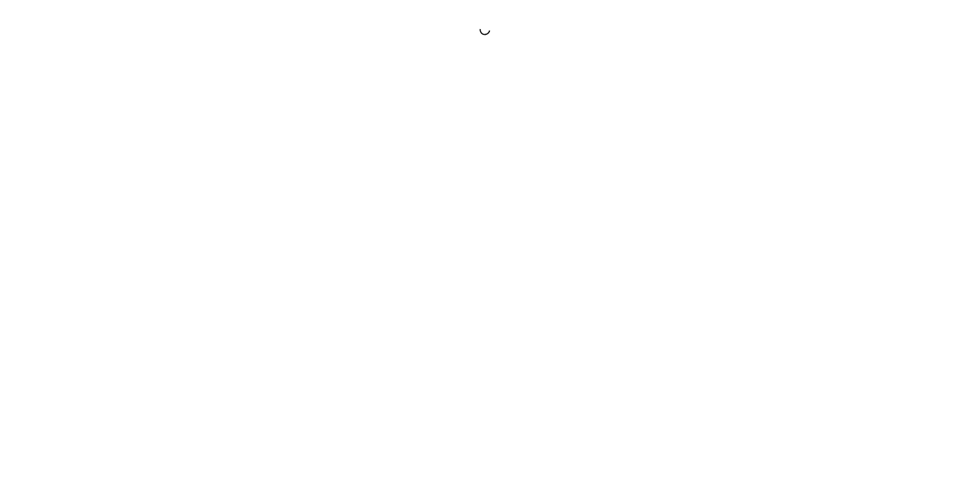
click at [583, 374] on div at bounding box center [485, 250] width 970 height 501
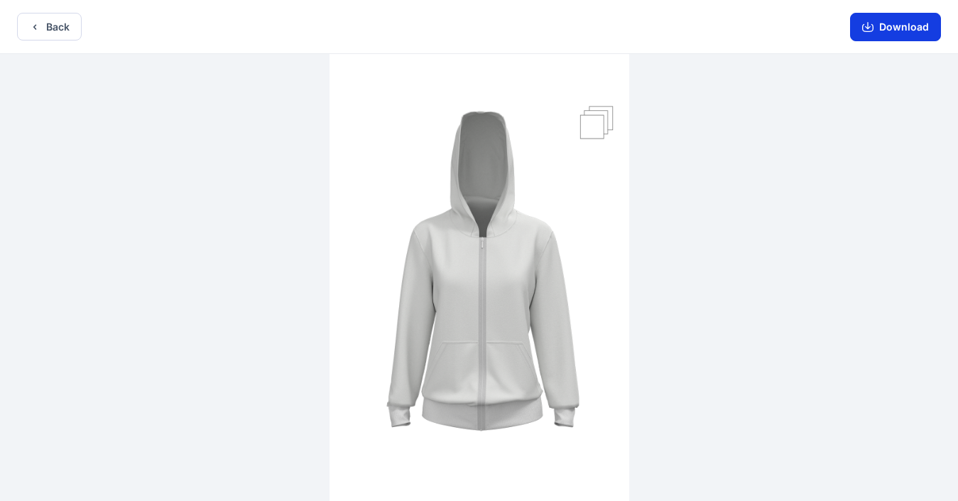
click at [710, 28] on icon "button" at bounding box center [867, 26] width 11 height 11
click at [48, 29] on button "Back" at bounding box center [49, 27] width 65 height 28
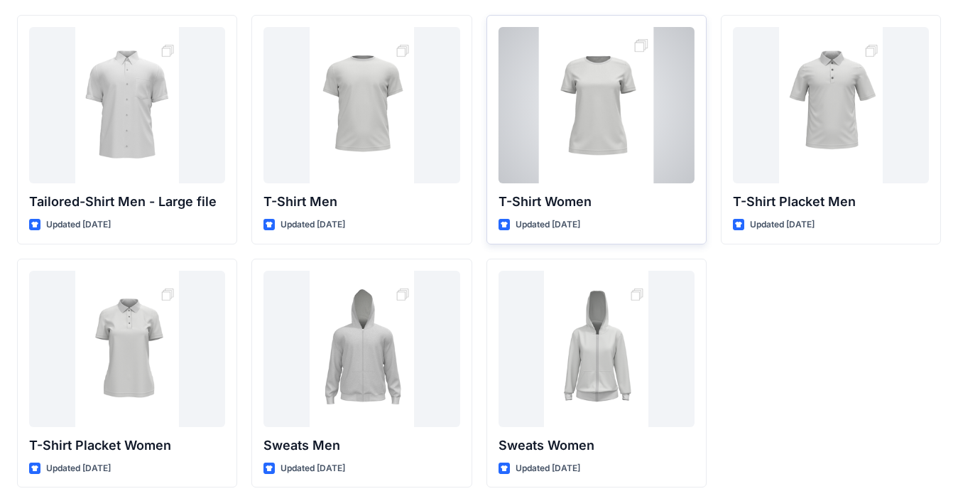
scroll to position [60, 0]
